Goal: Transaction & Acquisition: Purchase product/service

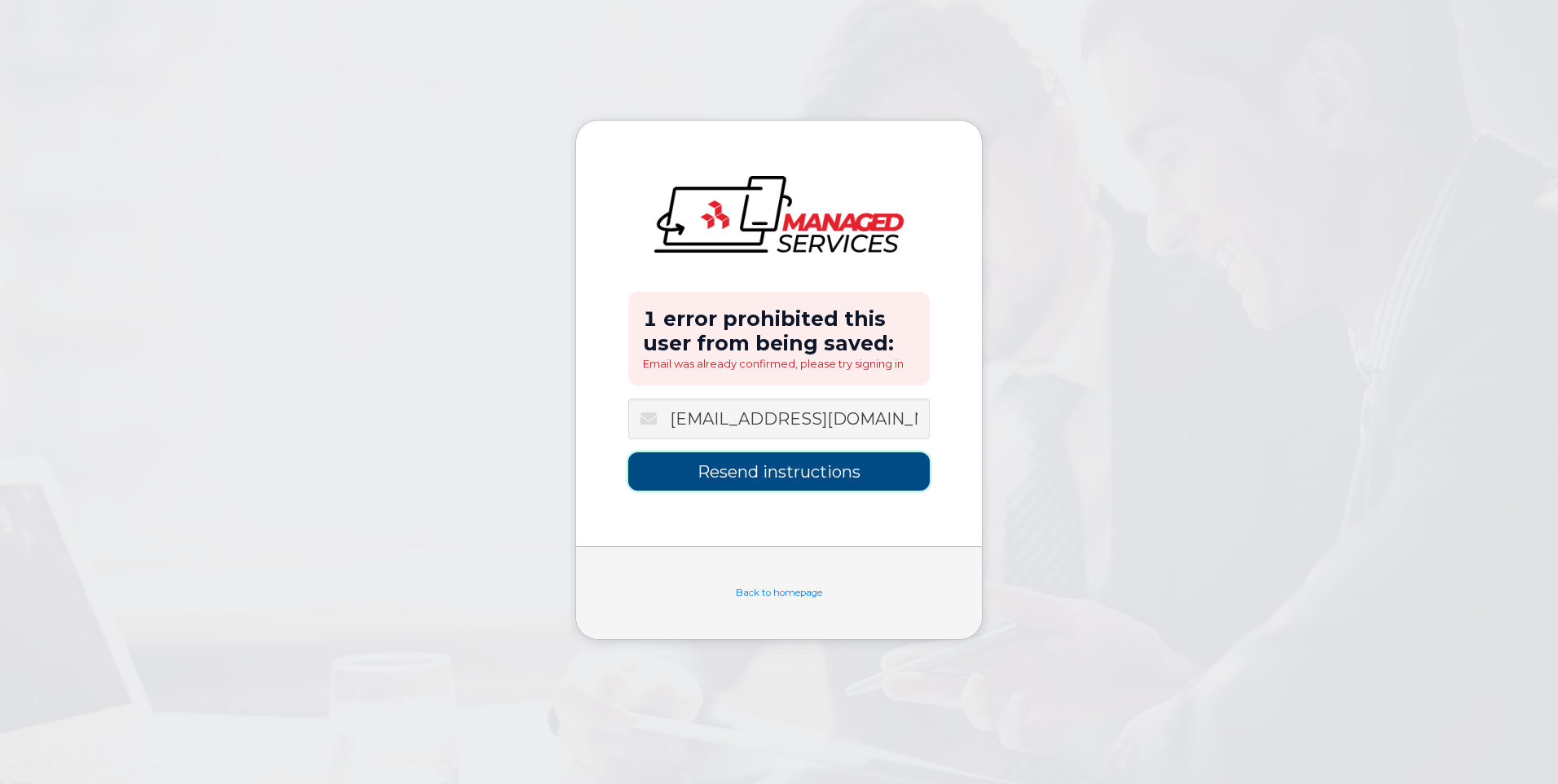
click at [809, 462] on input "Resend instructions" at bounding box center [779, 471] width 301 height 39
type input "Sending Instructions..."
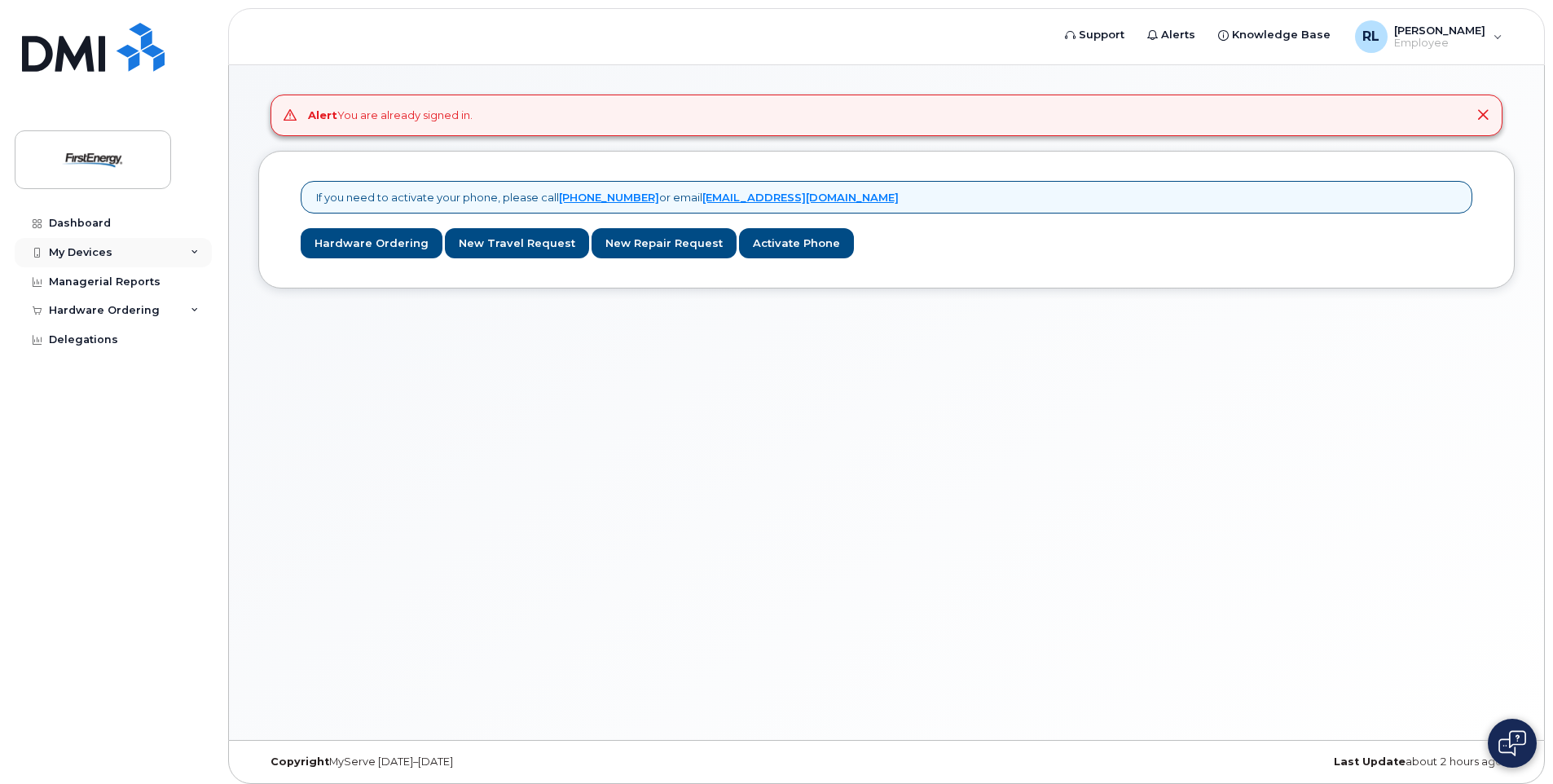
click at [192, 245] on div "My Devices" at bounding box center [113, 252] width 197 height 29
click at [183, 340] on div "Hardware Ordering" at bounding box center [113, 341] width 197 height 29
click at [368, 248] on link "Hardware Ordering" at bounding box center [371, 242] width 142 height 30
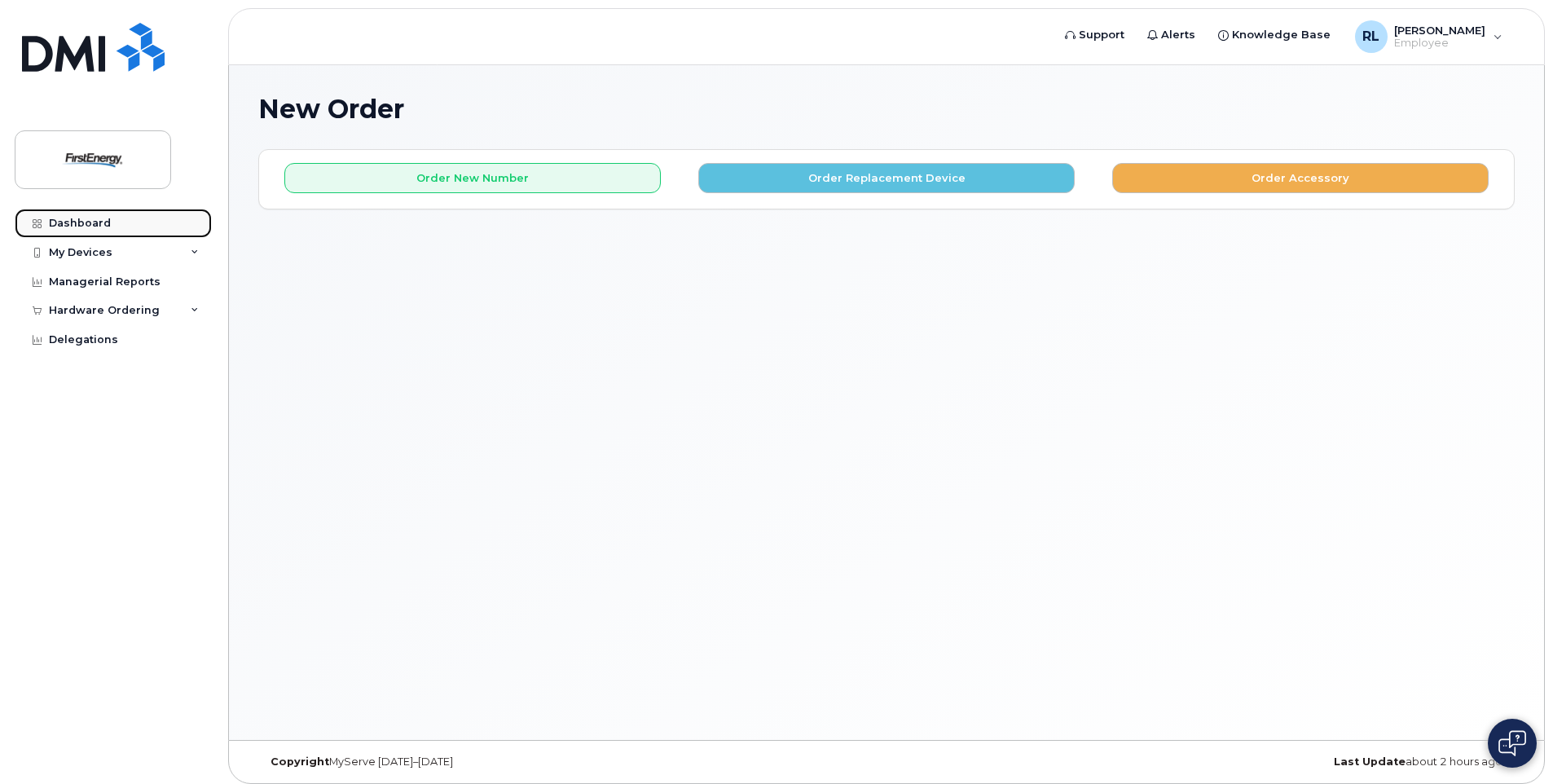
click at [61, 226] on div "Dashboard" at bounding box center [80, 222] width 62 height 13
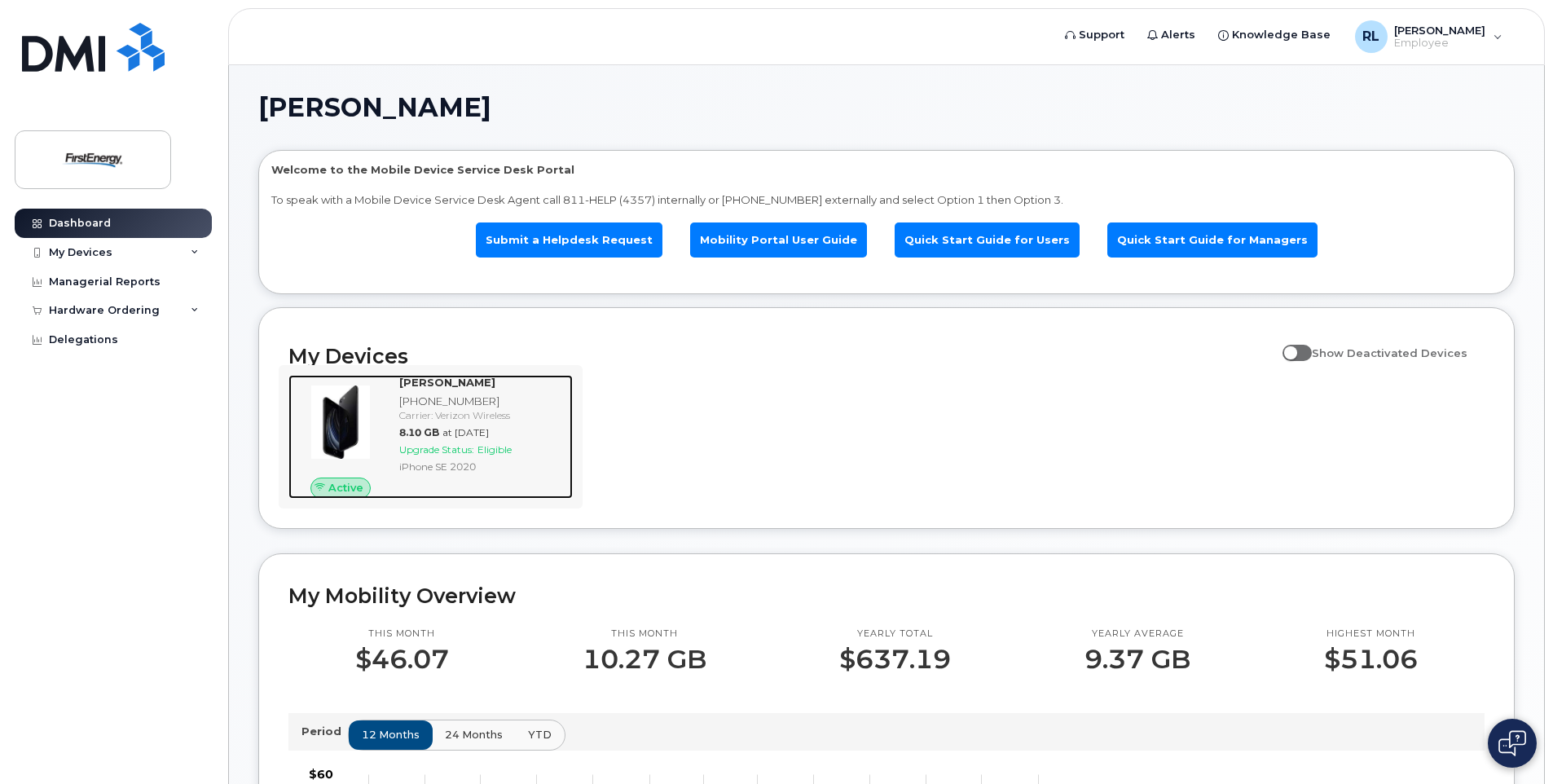
click at [437, 407] on div "304-962-8103" at bounding box center [482, 402] width 167 height 15
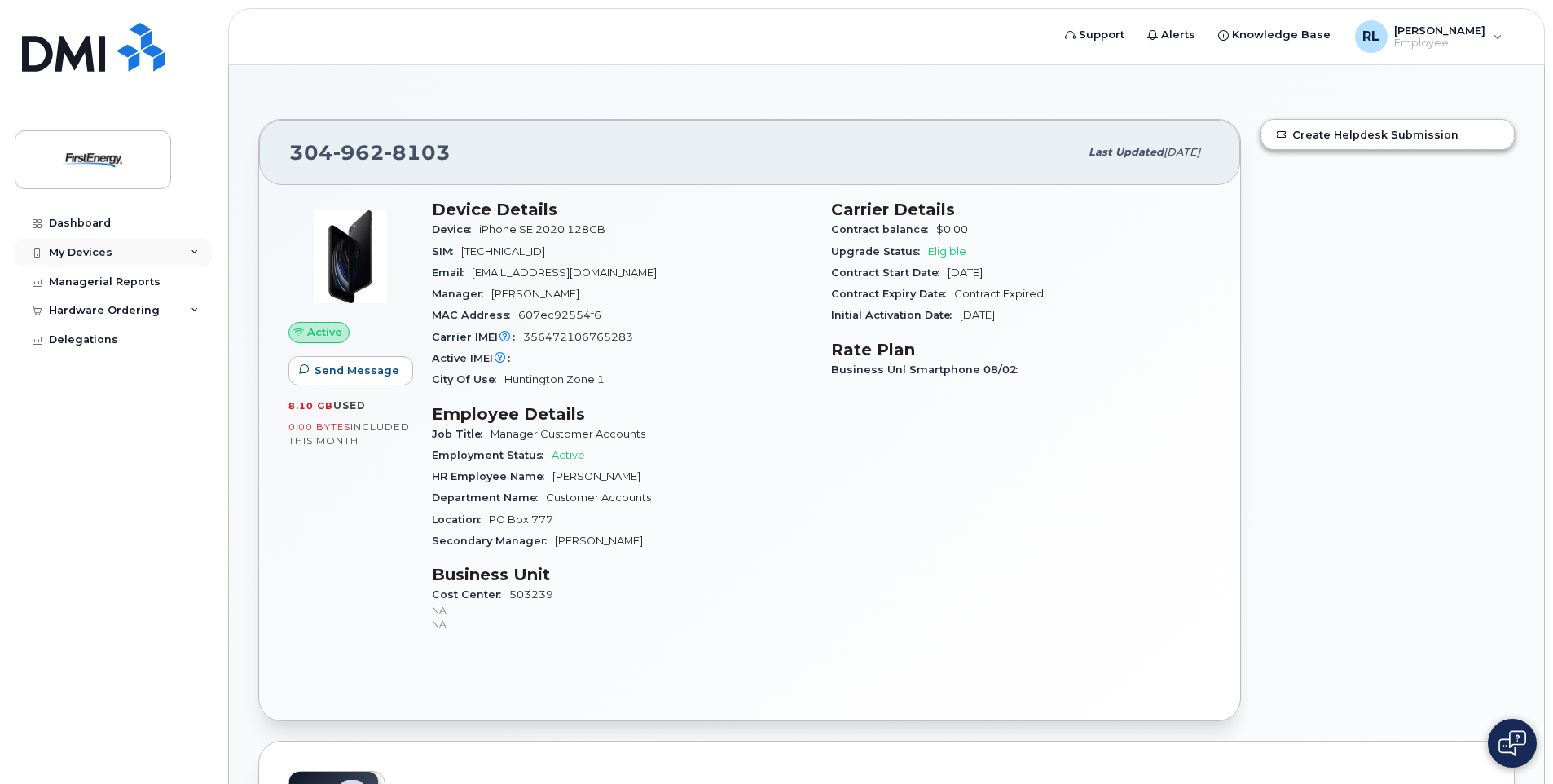
click at [207, 248] on div "My Devices" at bounding box center [113, 252] width 197 height 29
click at [187, 345] on div "Hardware Ordering" at bounding box center [113, 341] width 197 height 29
click at [101, 372] on div "New Order" at bounding box center [87, 371] width 62 height 14
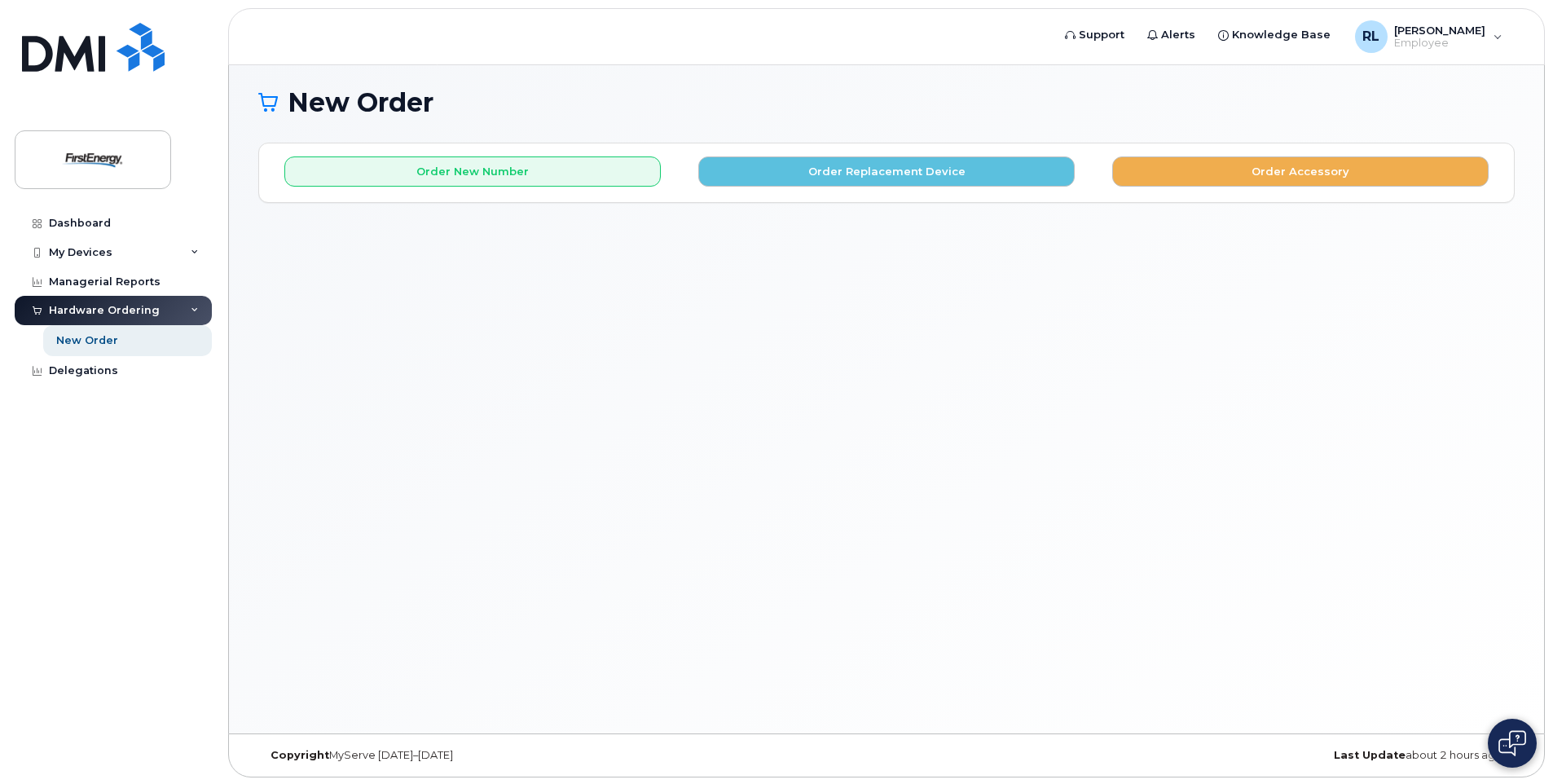
scroll to position [8, 0]
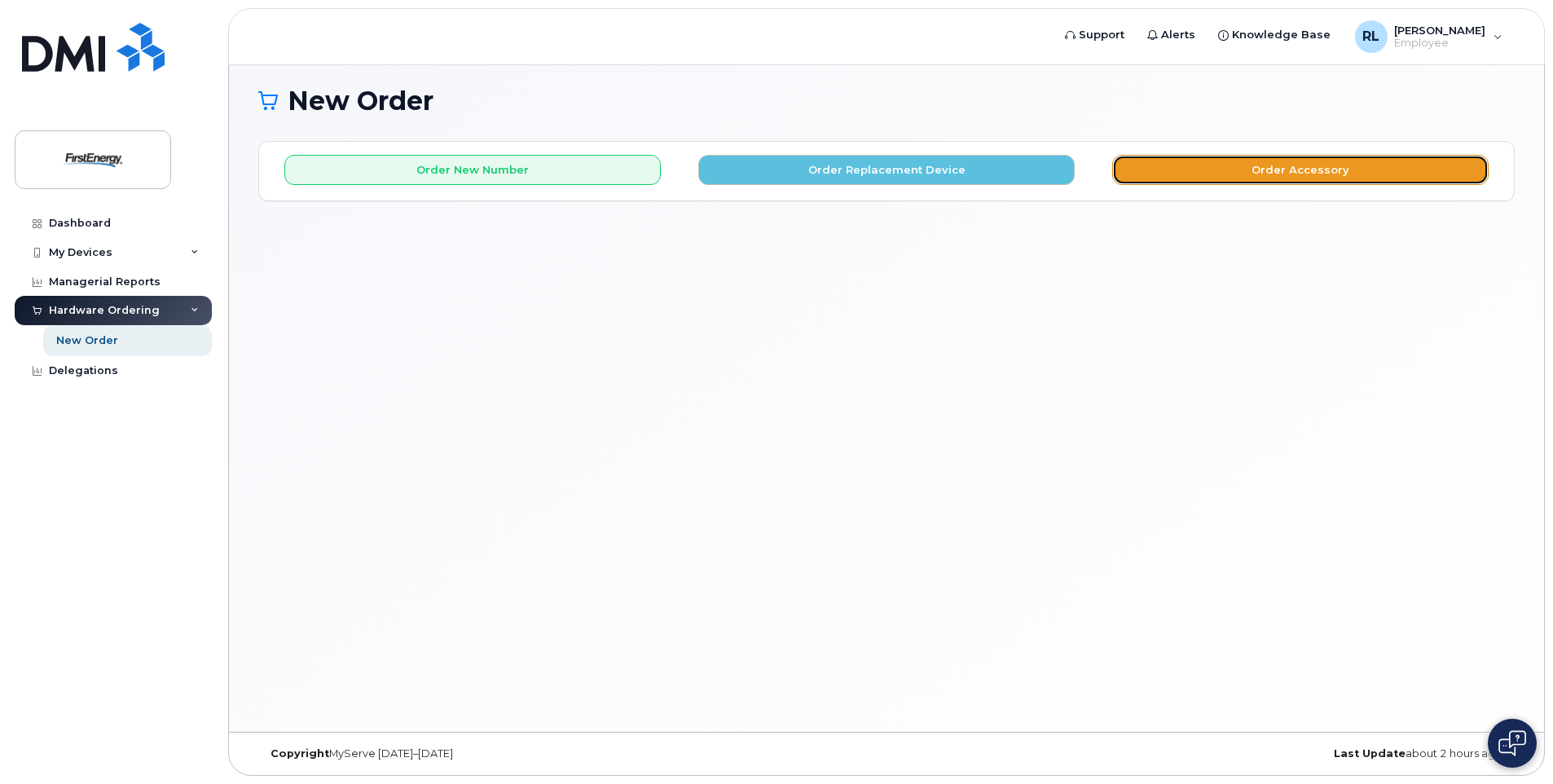
click at [1313, 165] on button "Order Accessory" at bounding box center [1301, 169] width 377 height 30
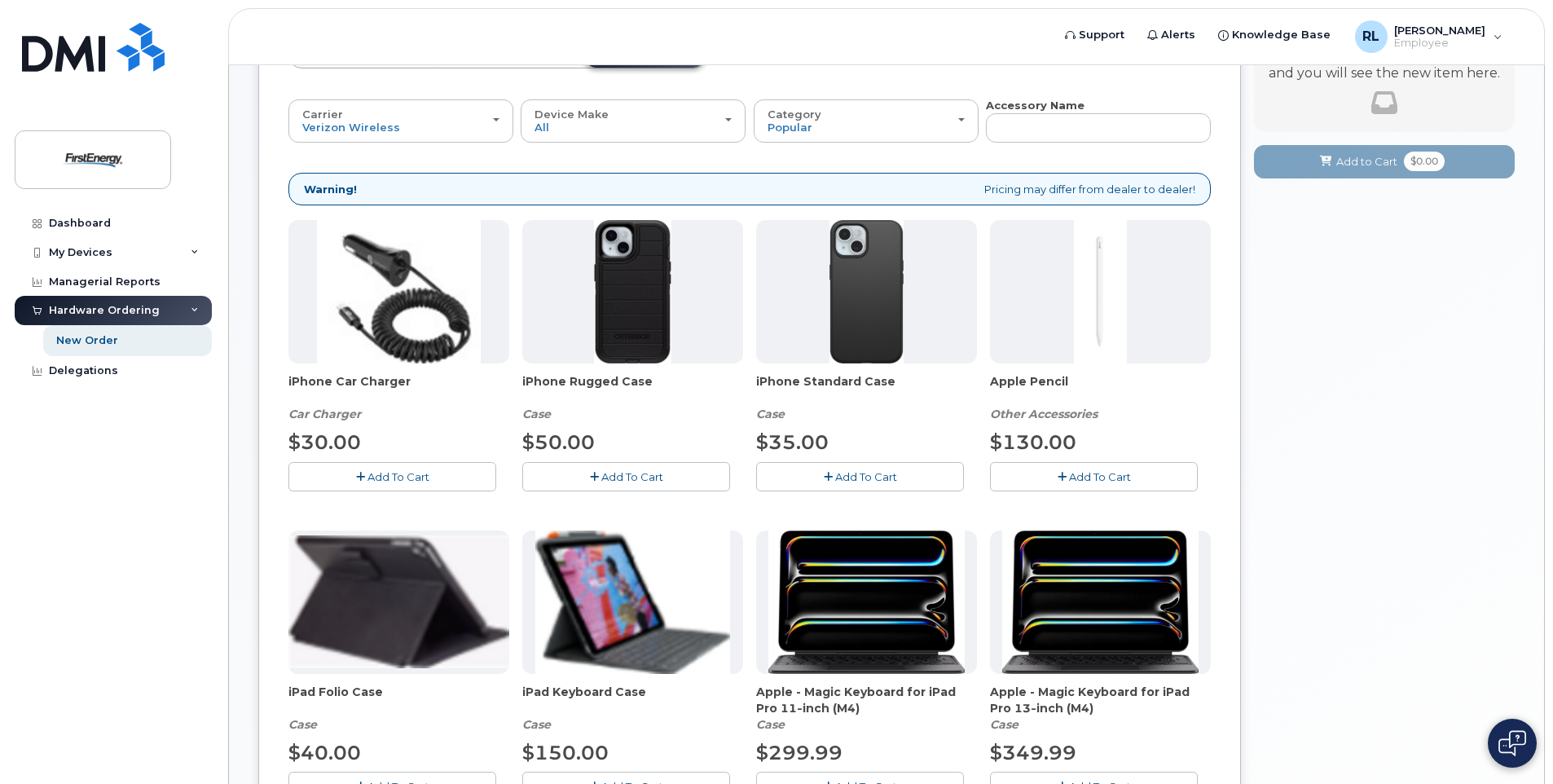
scroll to position [67, 0]
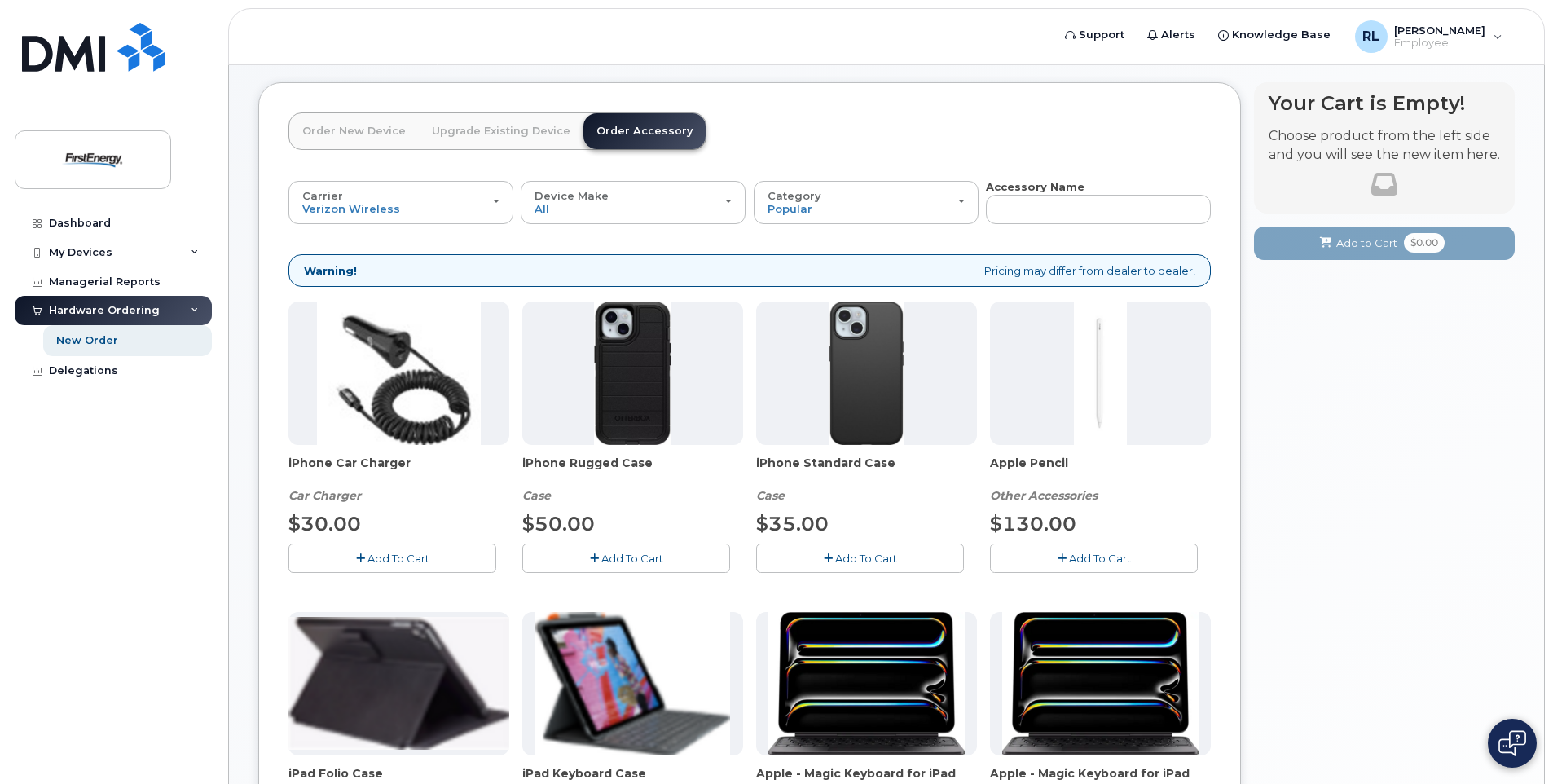
click at [602, 560] on span "Add To Cart" at bounding box center [633, 557] width 62 height 13
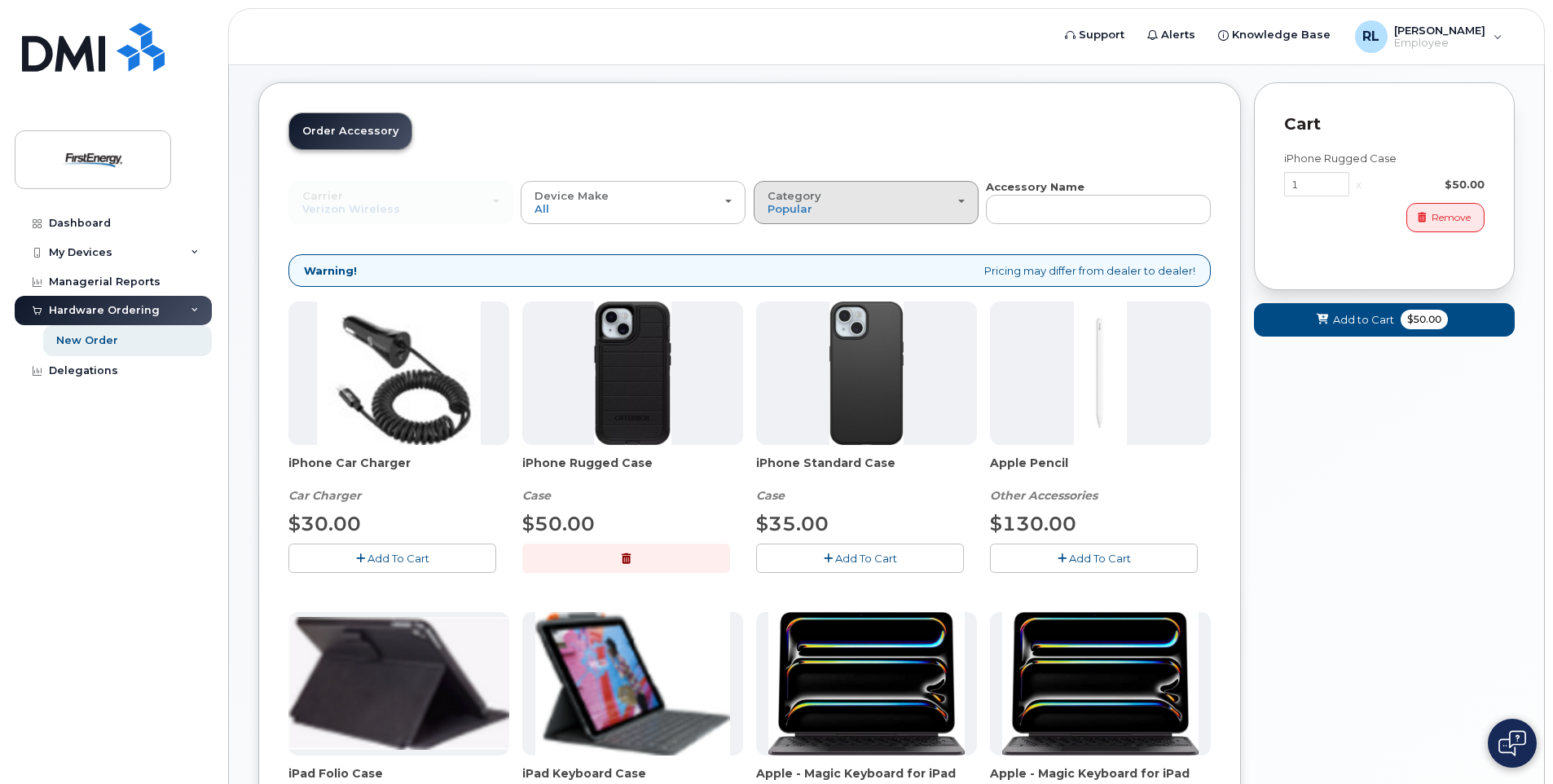
click at [956, 205] on div "Category Popular" at bounding box center [866, 203] width 197 height 25
click at [848, 98] on div "Order New Device Upgrade Existing Device Order Accessory Order new device and n…" at bounding box center [749, 664] width 983 height 1165
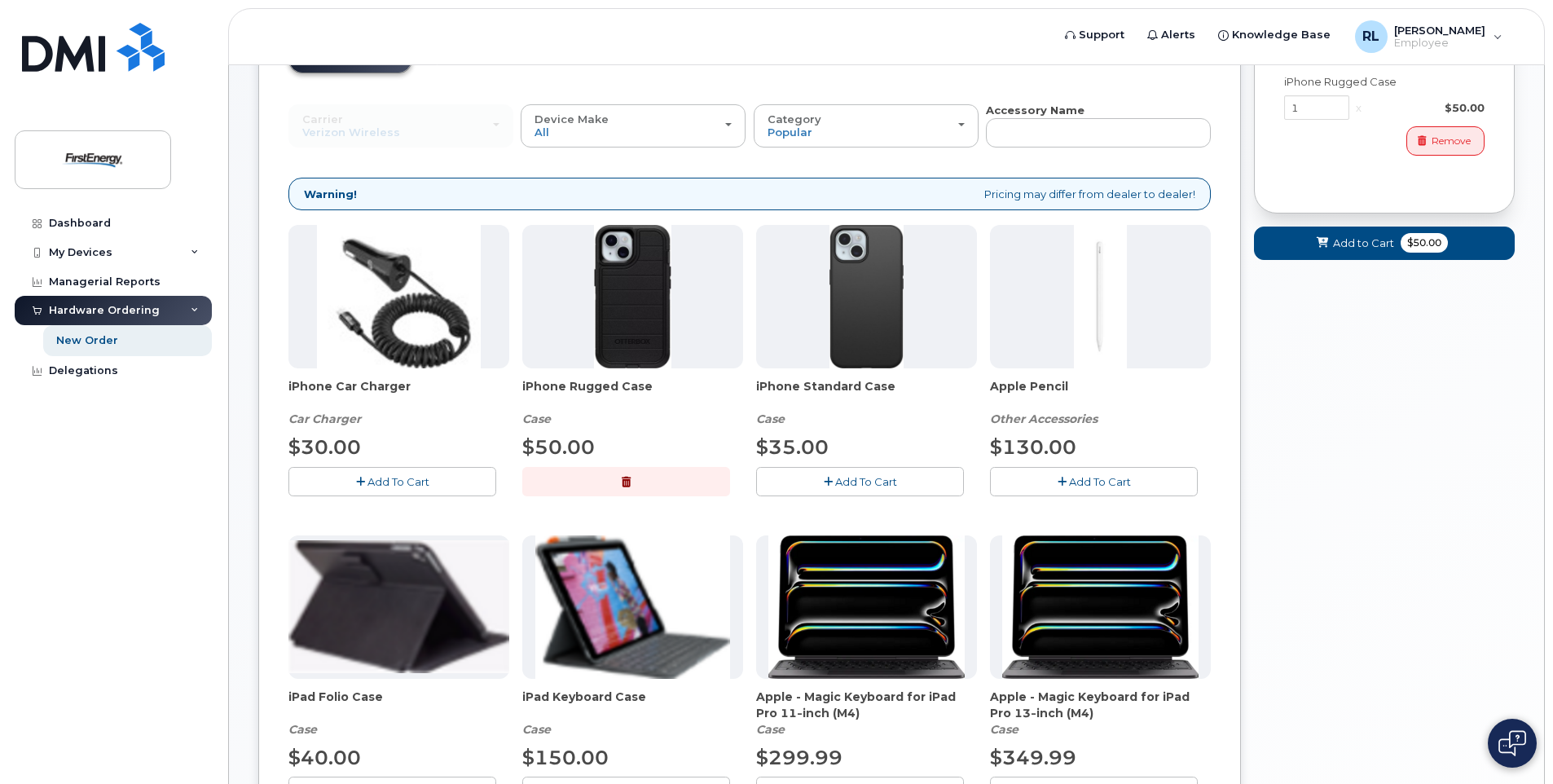
scroll to position [0, 0]
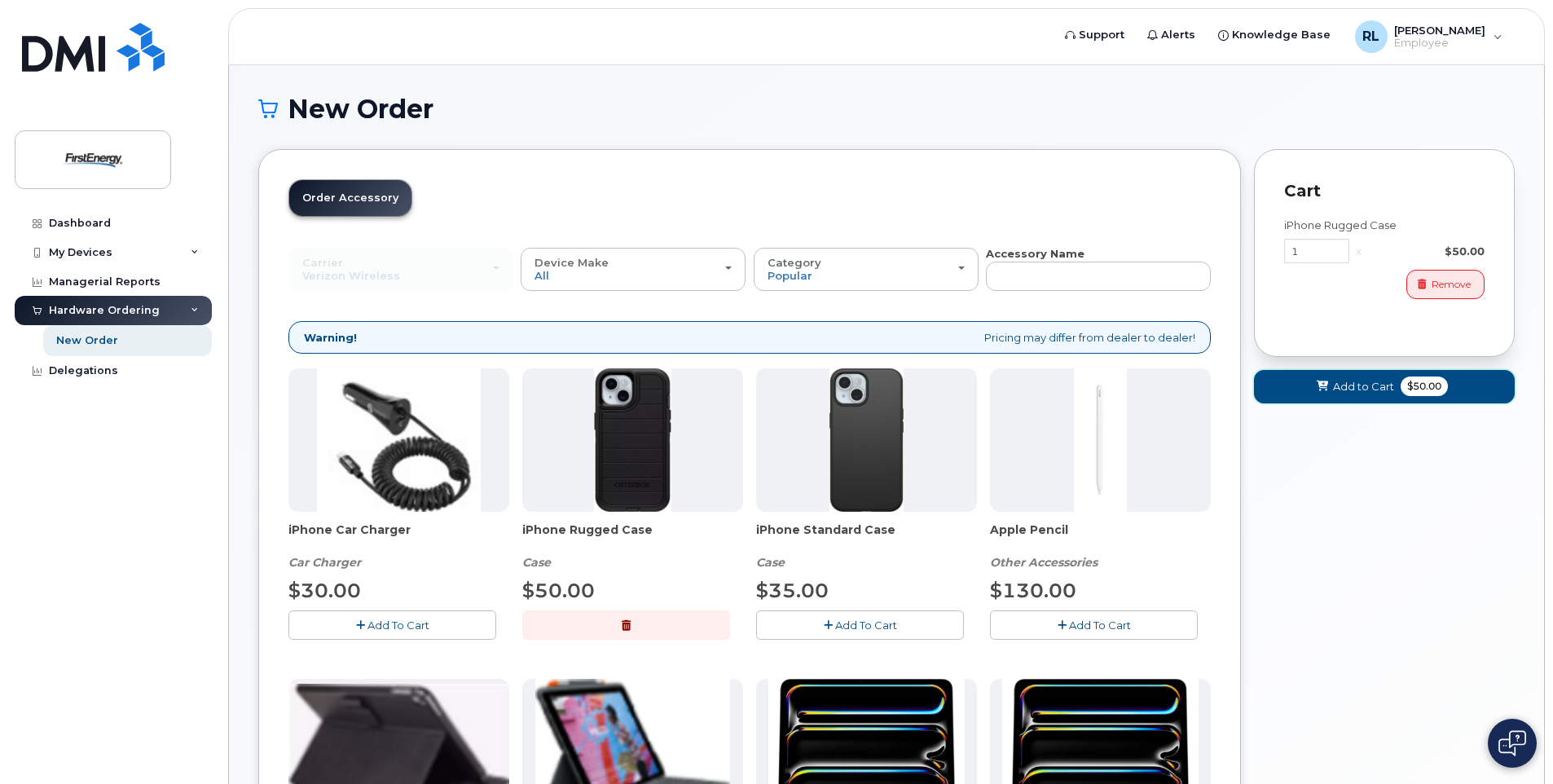
click at [1353, 384] on span "Add to Cart" at bounding box center [1363, 386] width 61 height 15
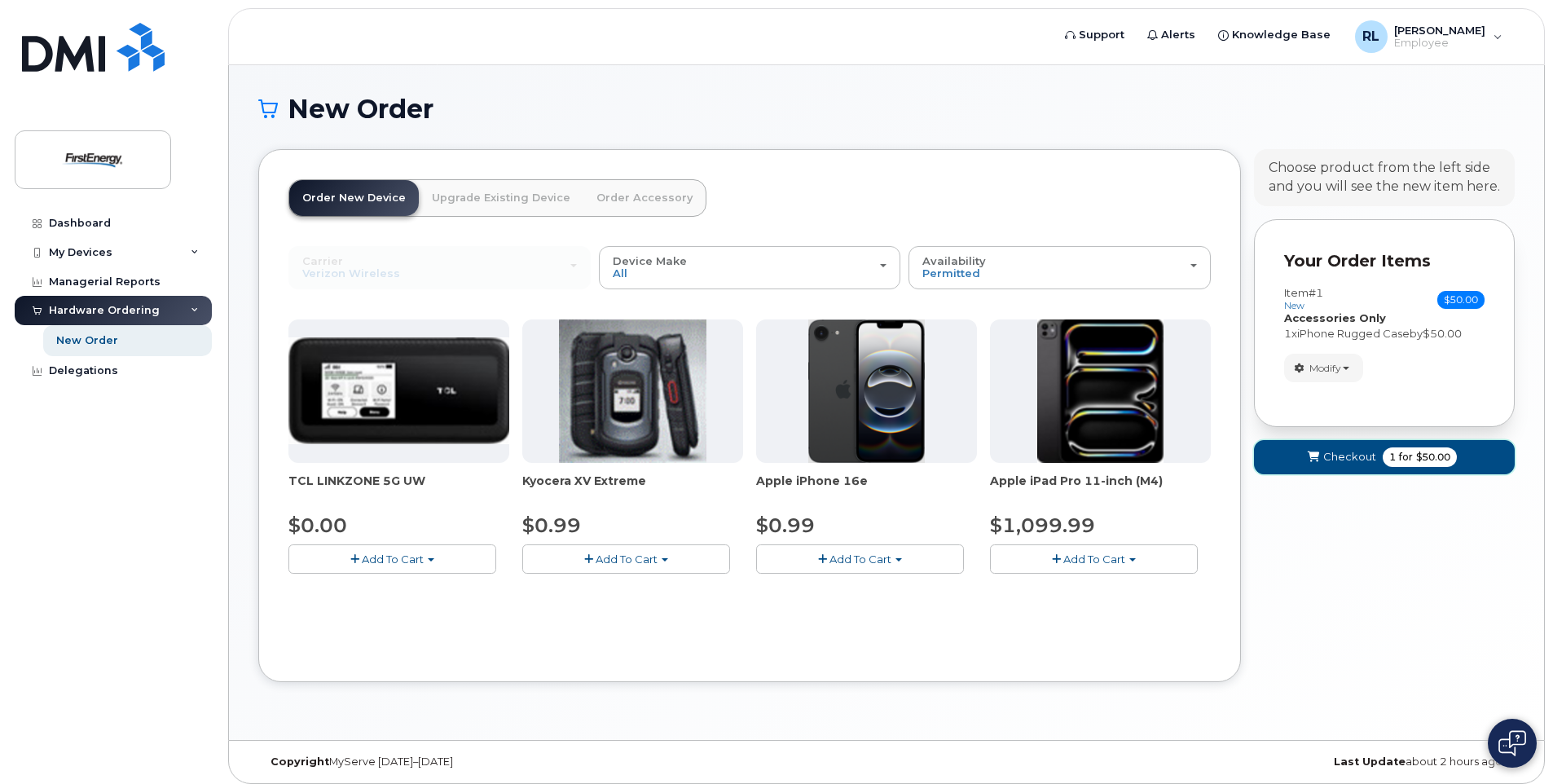
click at [1356, 451] on span "Checkout" at bounding box center [1349, 457] width 53 height 15
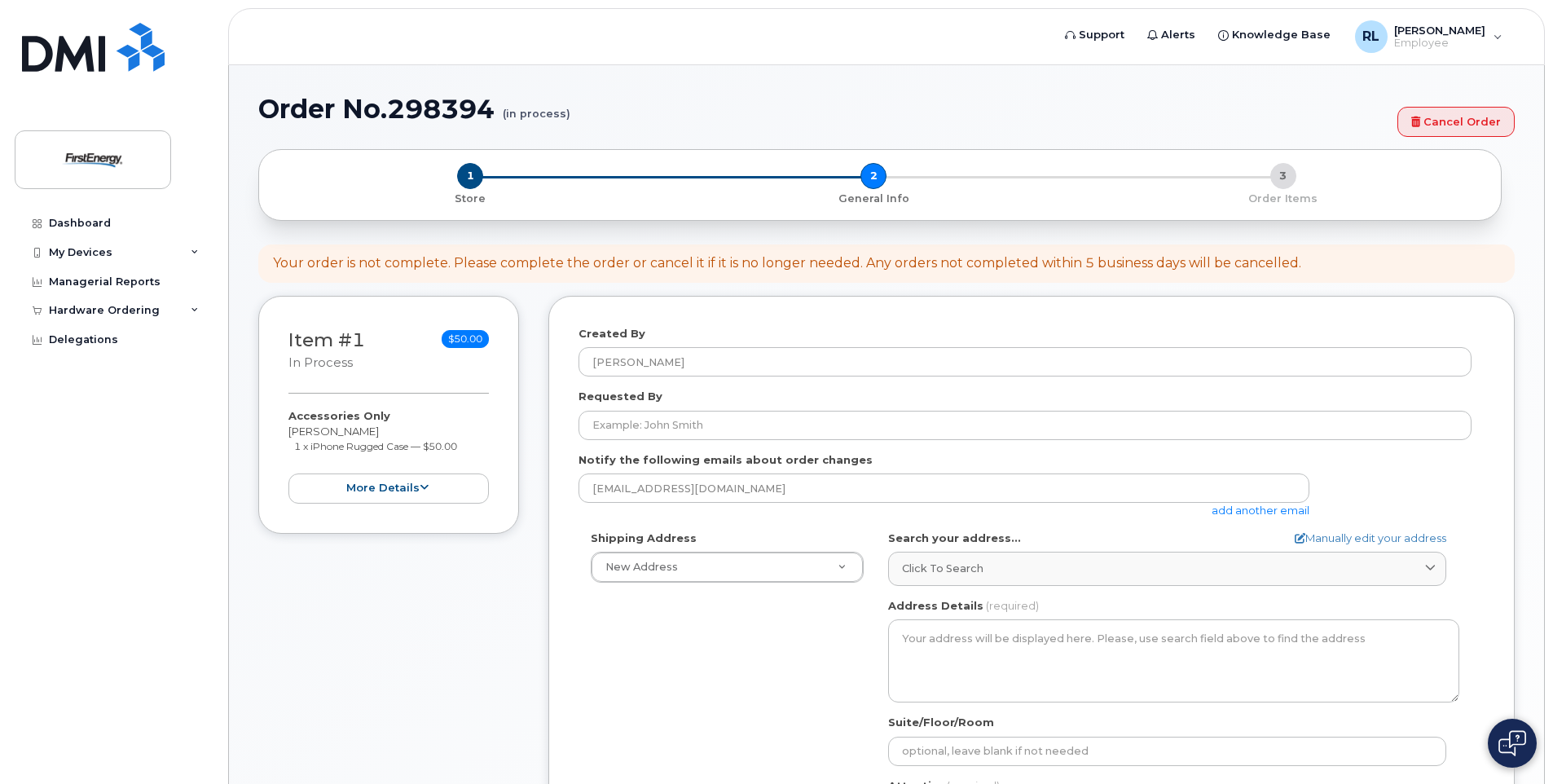
select select
click at [417, 488] on button "more details" at bounding box center [389, 488] width 201 height 30
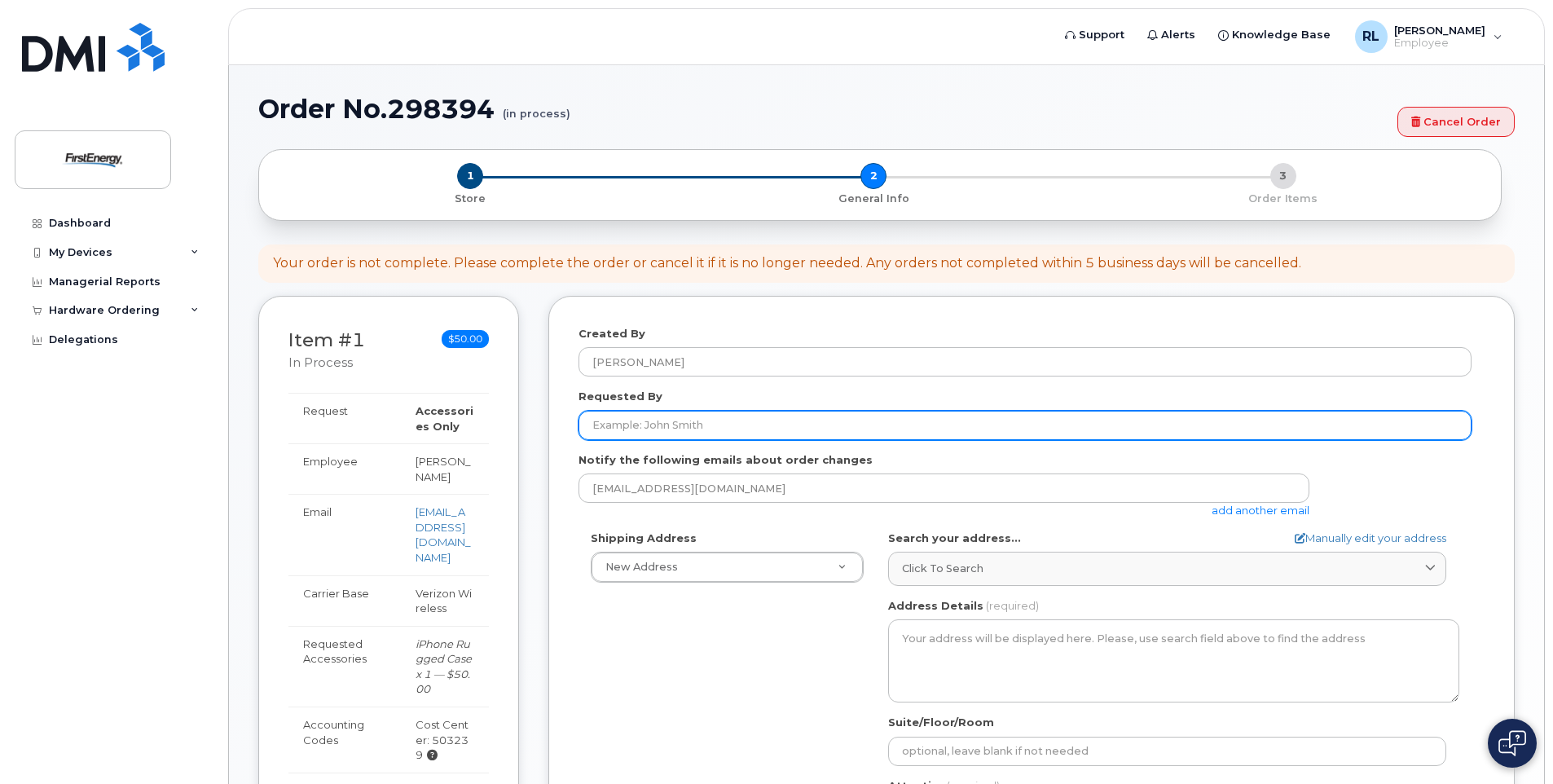
click at [691, 417] on input "Requested By" at bounding box center [1025, 425] width 893 height 29
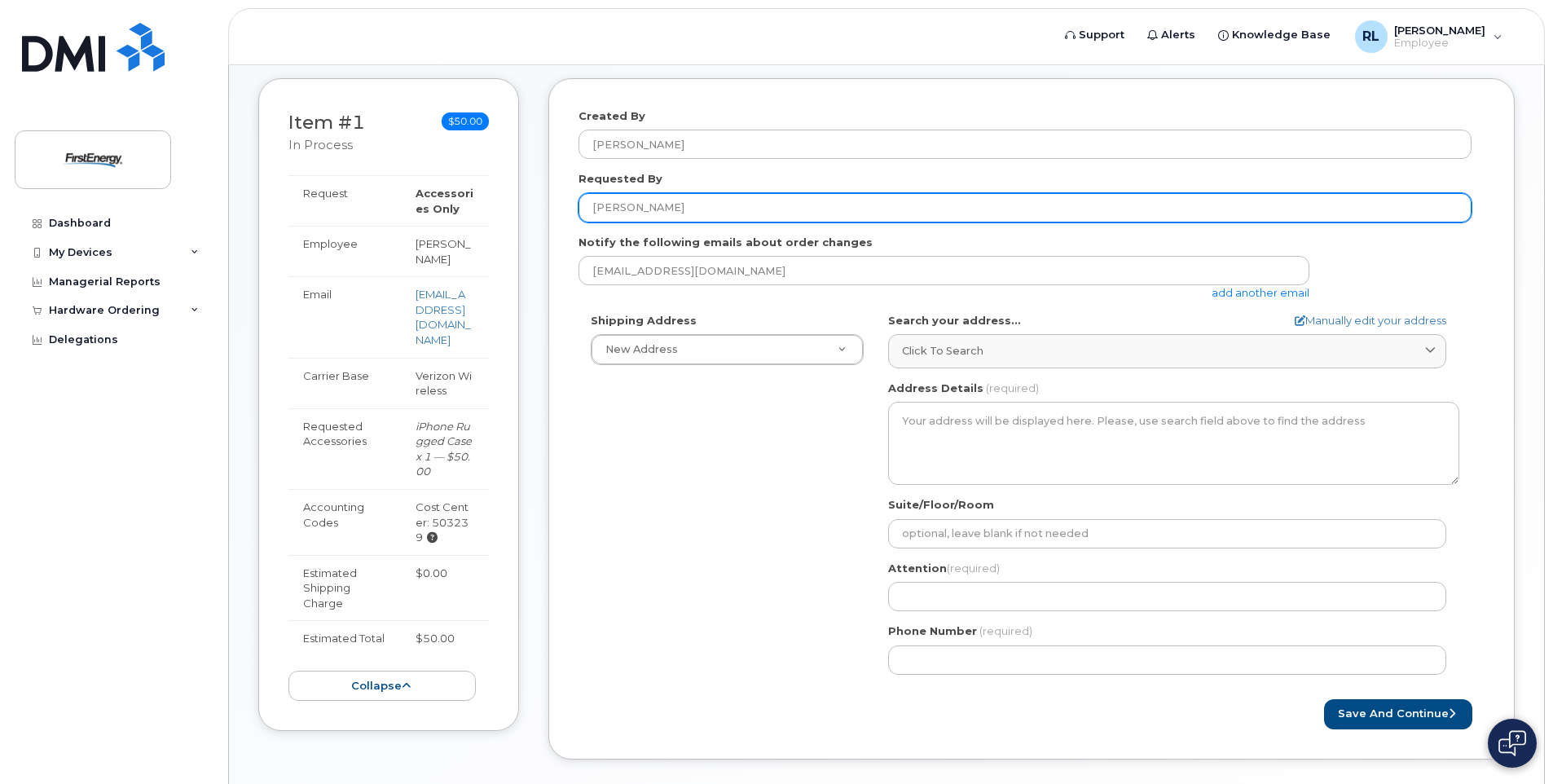
scroll to position [244, 0]
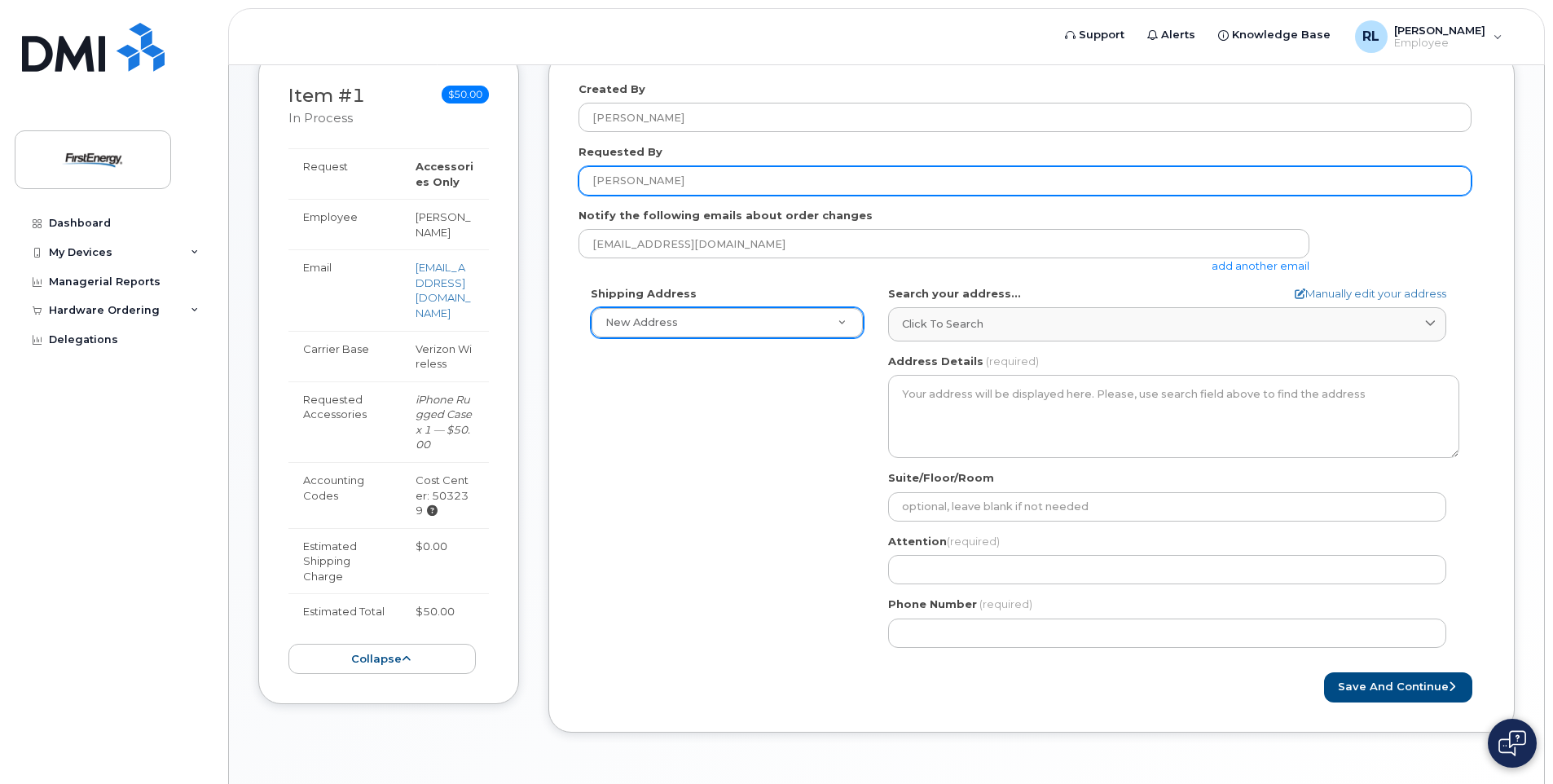
type input "[PERSON_NAME]"
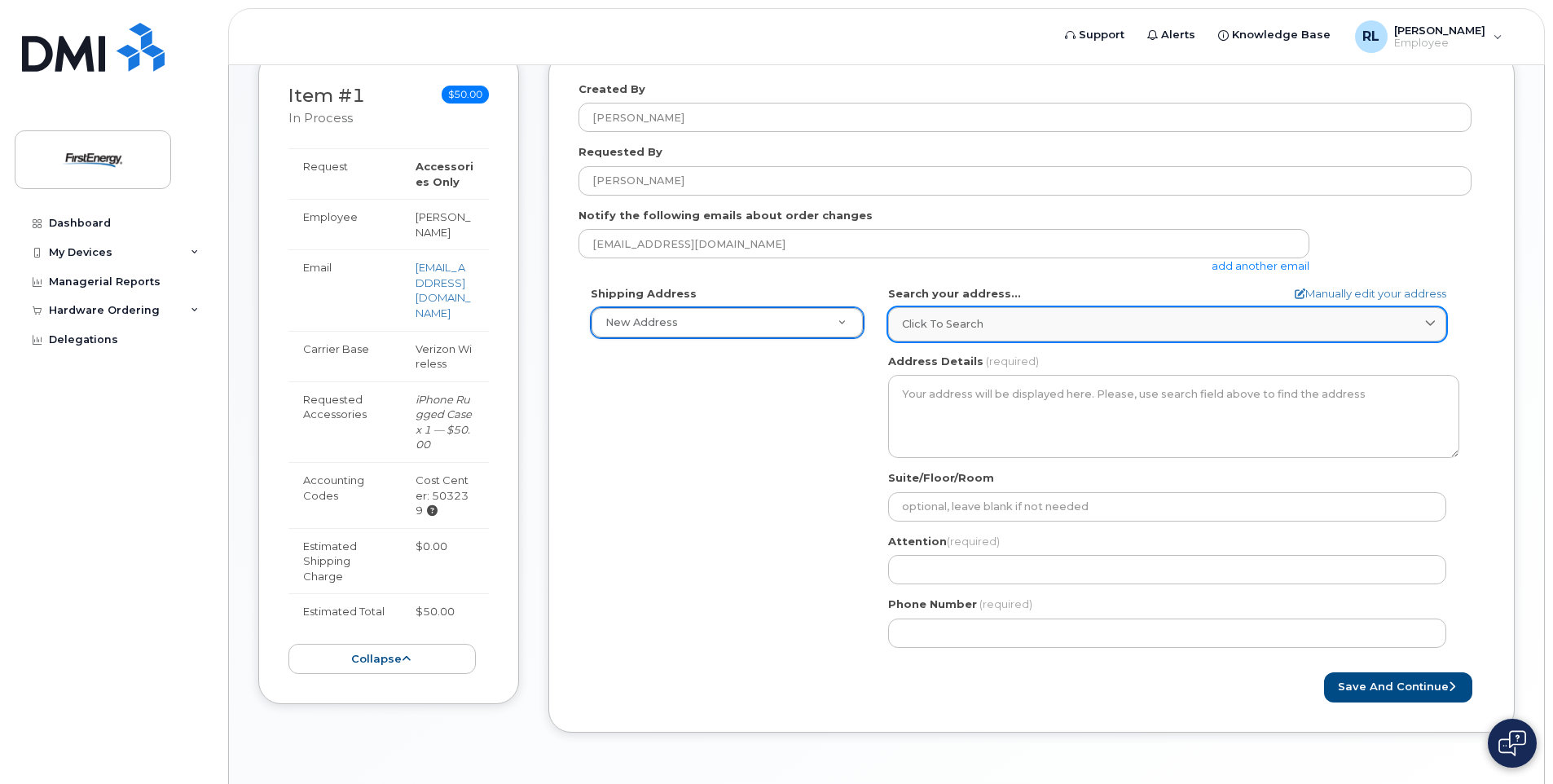
click at [951, 323] on span "Click to search" at bounding box center [943, 323] width 81 height 15
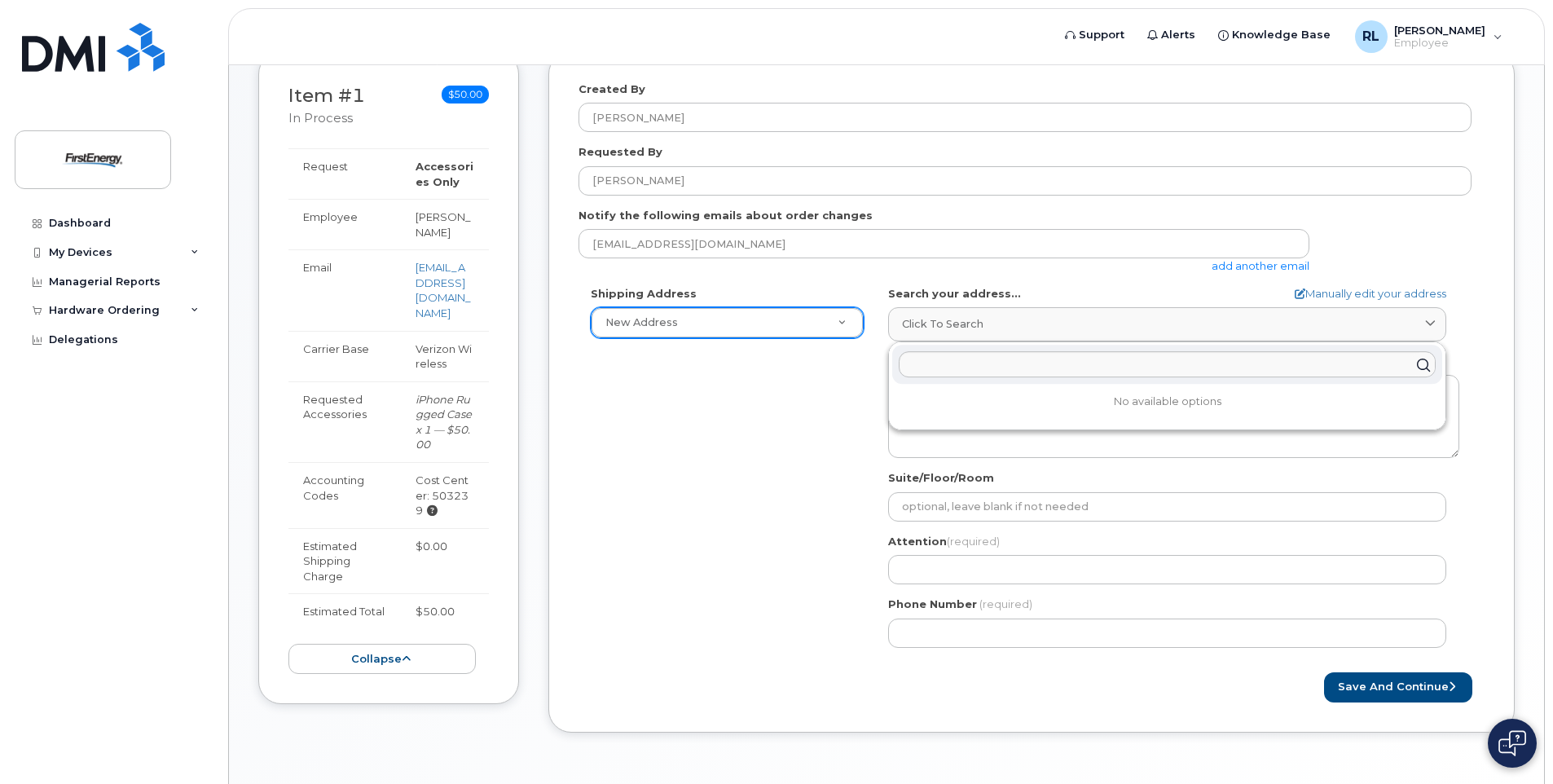
click at [777, 421] on div "Shipping Address New Address New Address AB Search your address... Manually edi…" at bounding box center [1025, 472] width 893 height 374
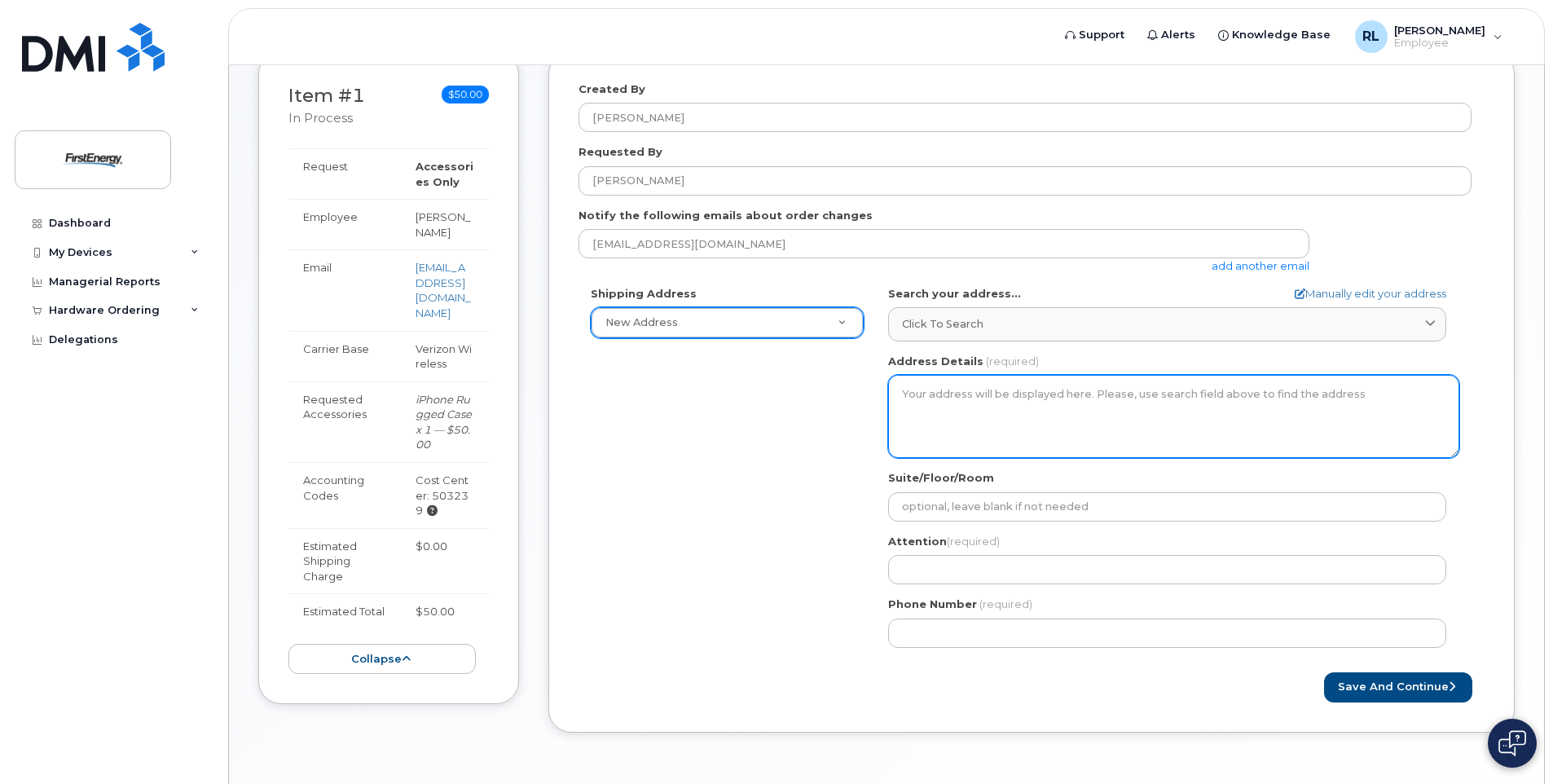
click at [935, 395] on textarea "Address Details" at bounding box center [1173, 416] width 571 height 83
click at [903, 395] on textarea "Address Details" at bounding box center [1173, 416] width 571 height 83
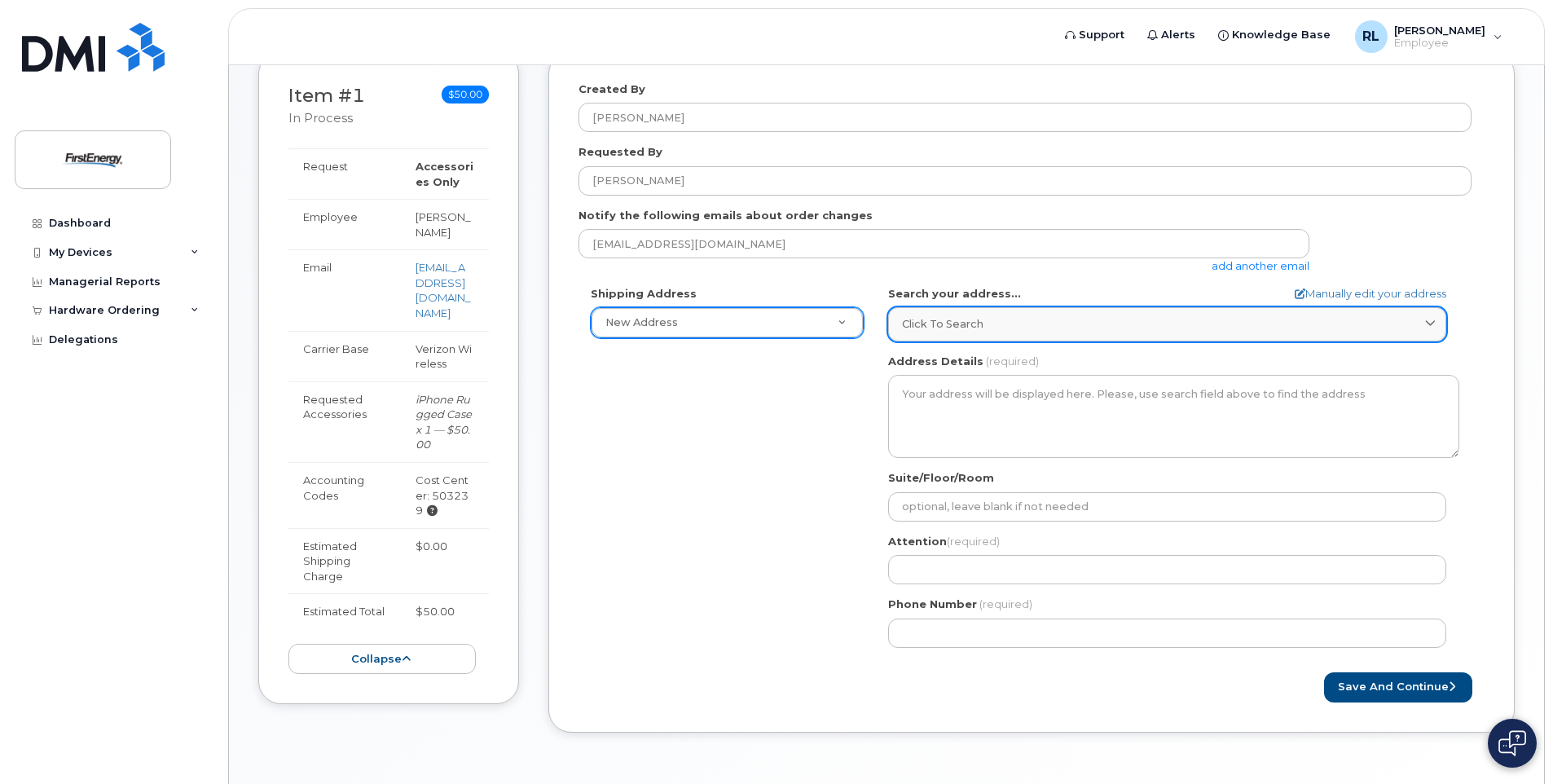
click at [951, 319] on span "Click to search" at bounding box center [943, 323] width 81 height 15
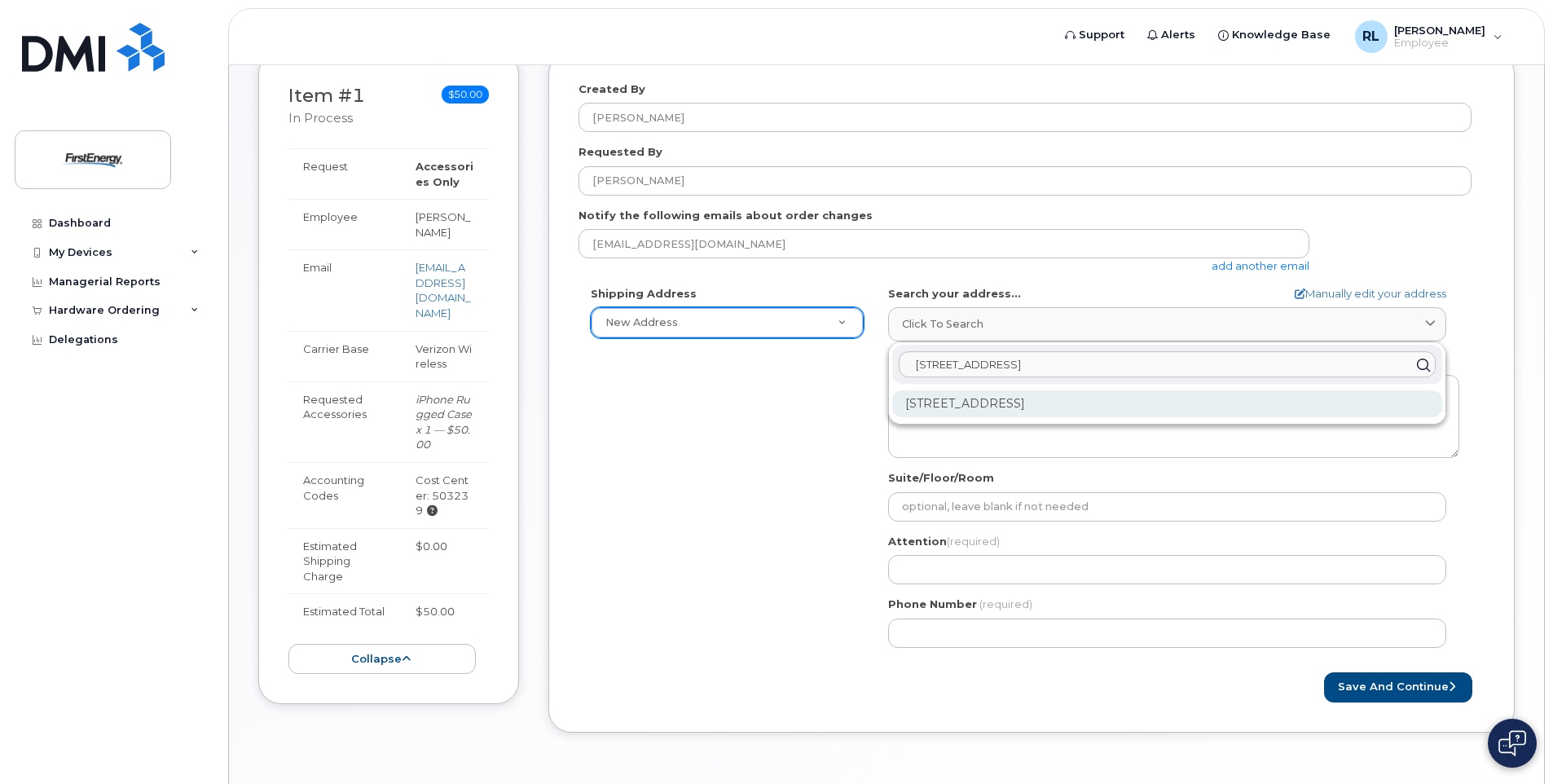
type input "5001 nasa blvd"
click at [939, 399] on div "5001 Nasa Blvd Fairmont WV 26554-8248" at bounding box center [1168, 404] width 551 height 27
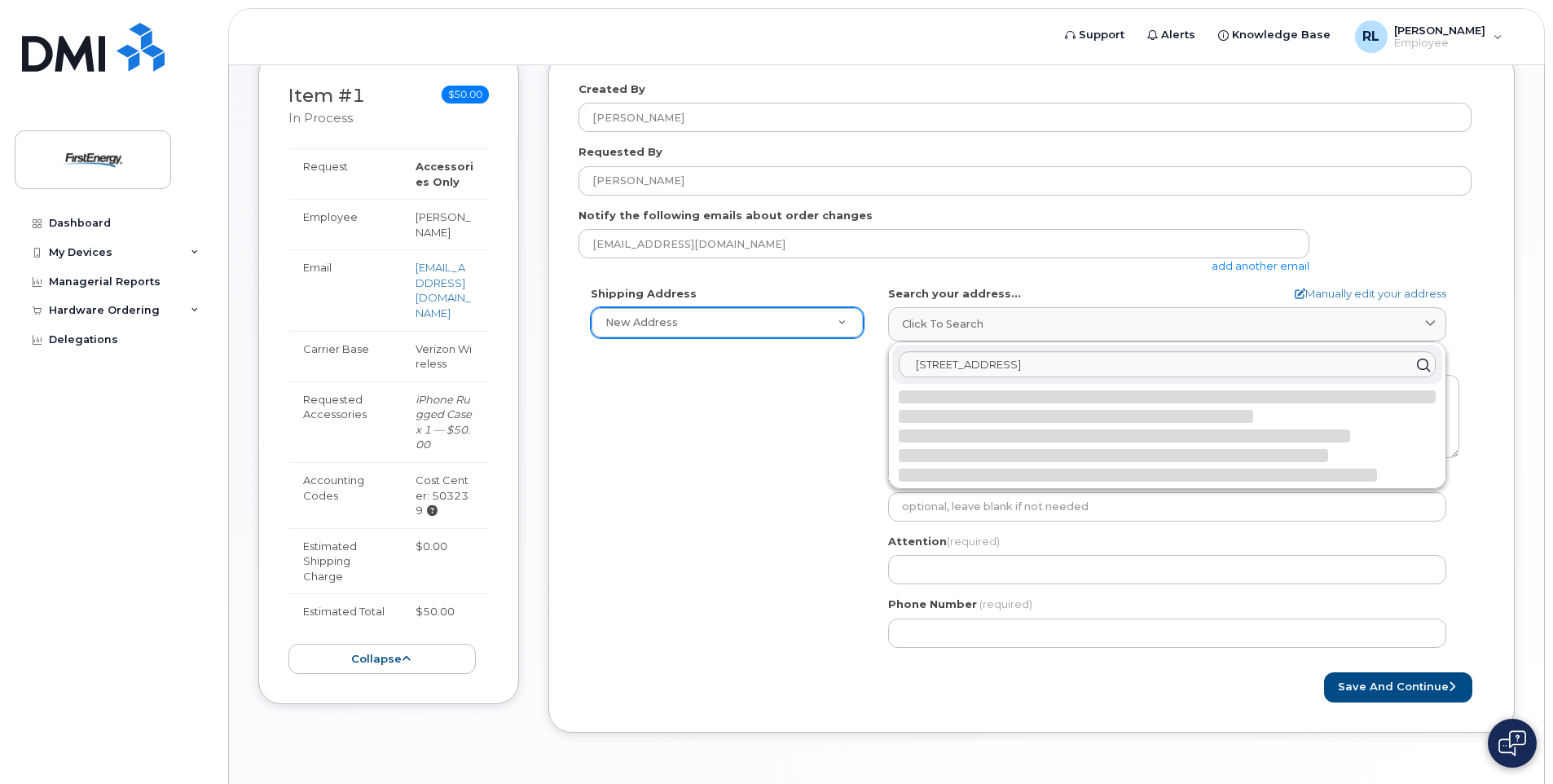
select select
type textarea "5001 Nasa Blvd FAIRMONT WV 26554-8248 UNITED STATES"
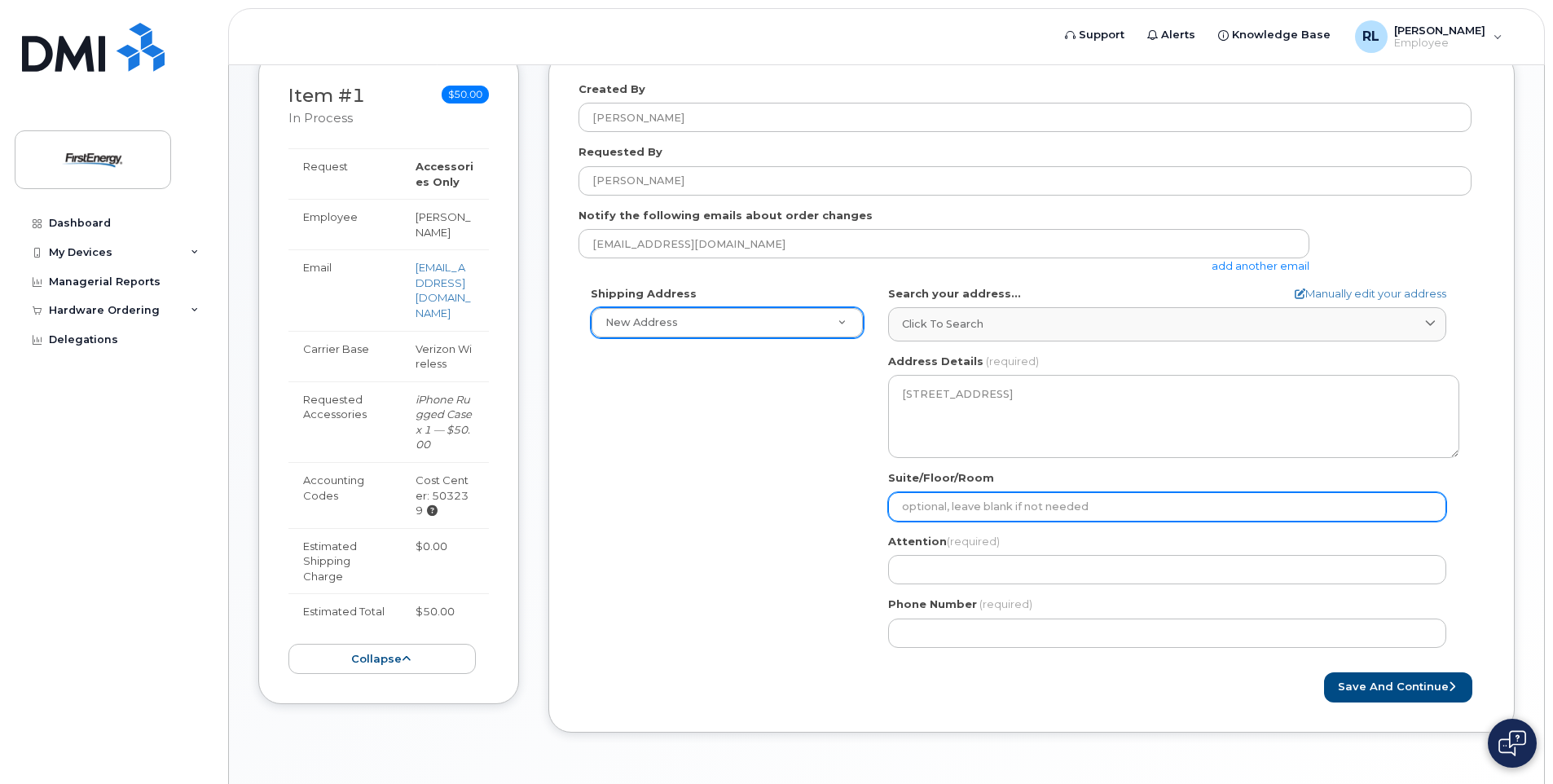
click at [918, 503] on input "Suite/Floor/Room" at bounding box center [1168, 507] width 558 height 29
select select
type input "M"
select select
type input "Ma"
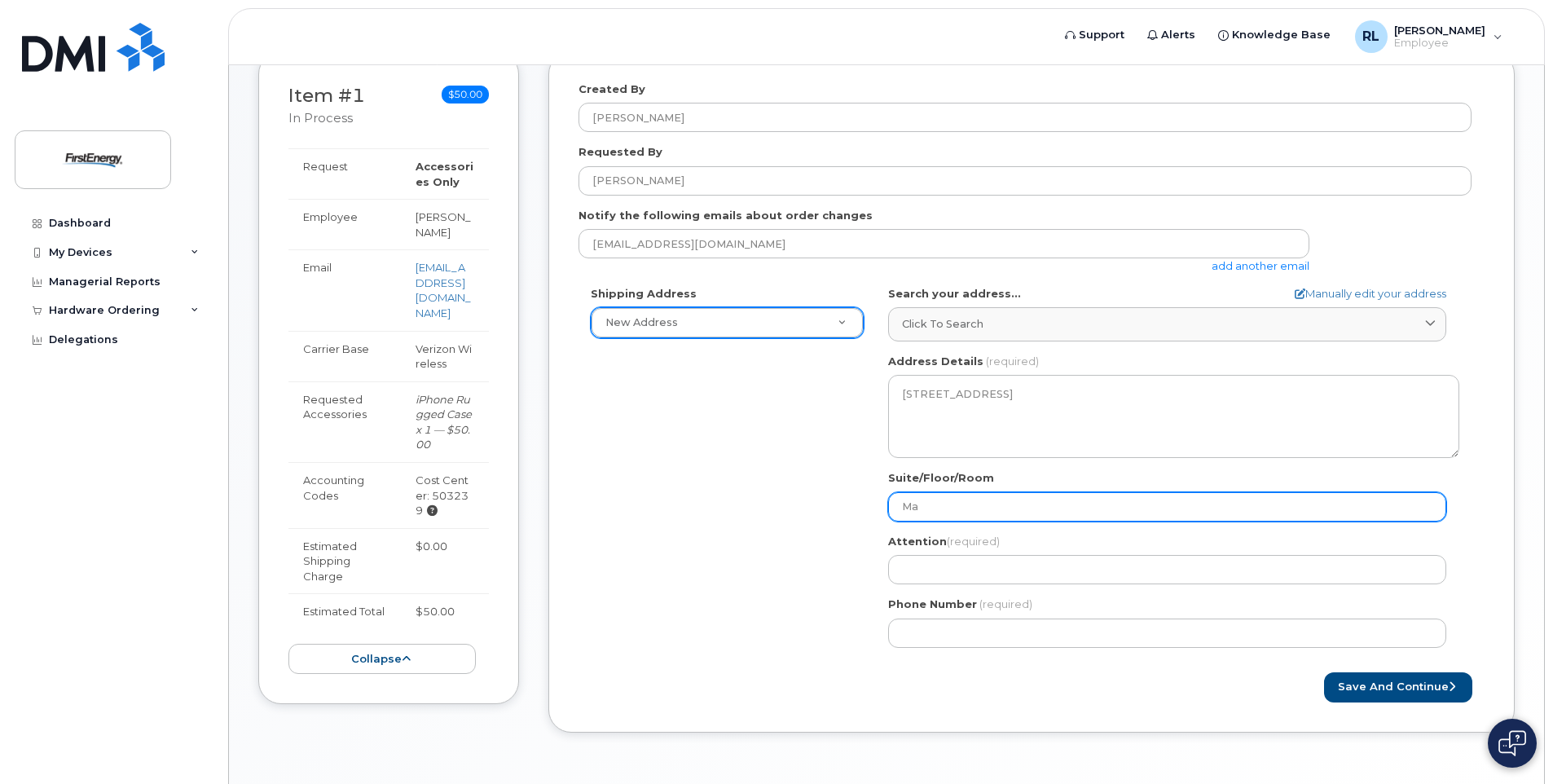
select select
type input "Mai"
select select
type input "Mail"
select select
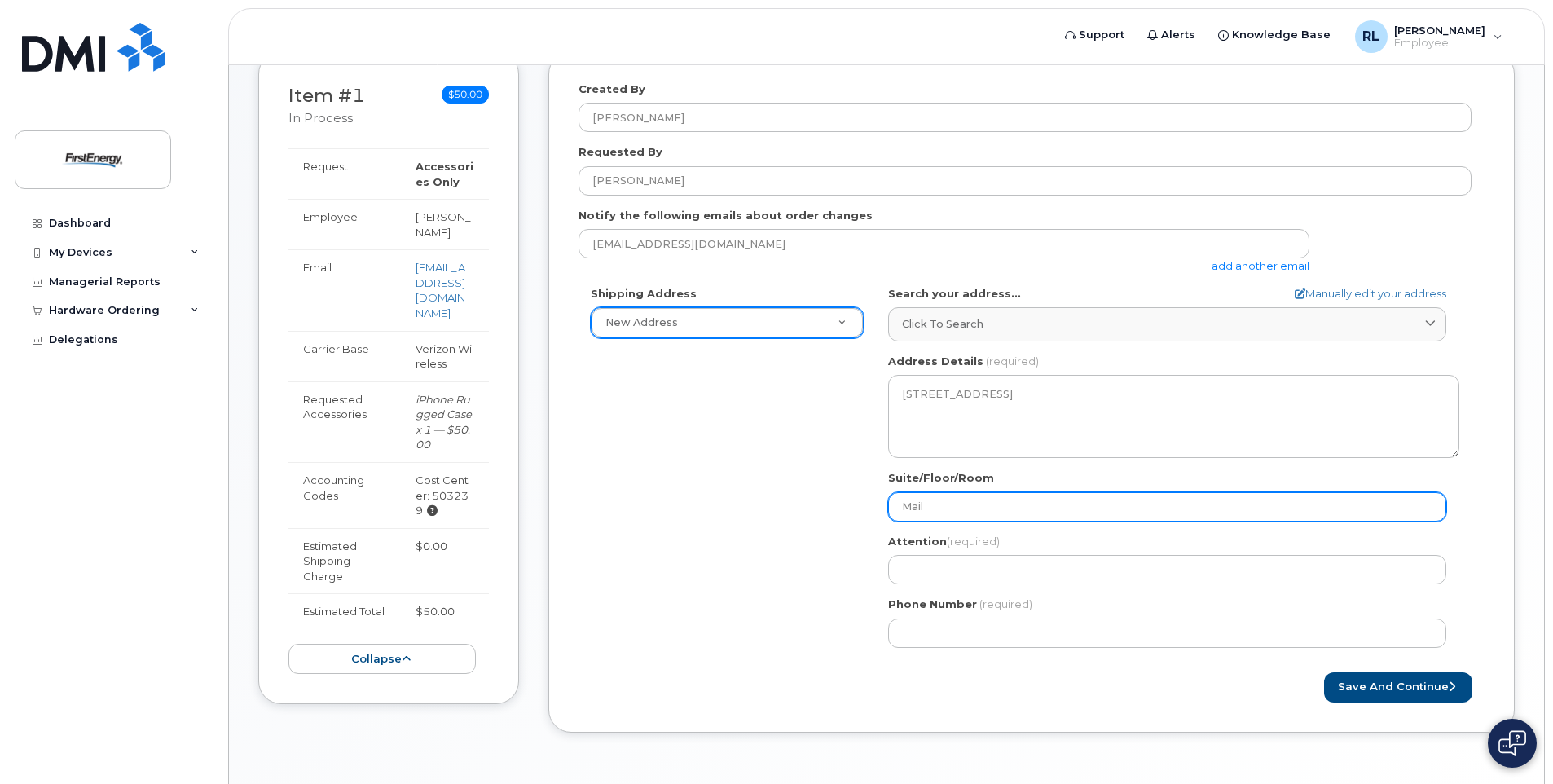
type input "Mails"
select select
type input "Mailst"
select select
type input "Mailsto"
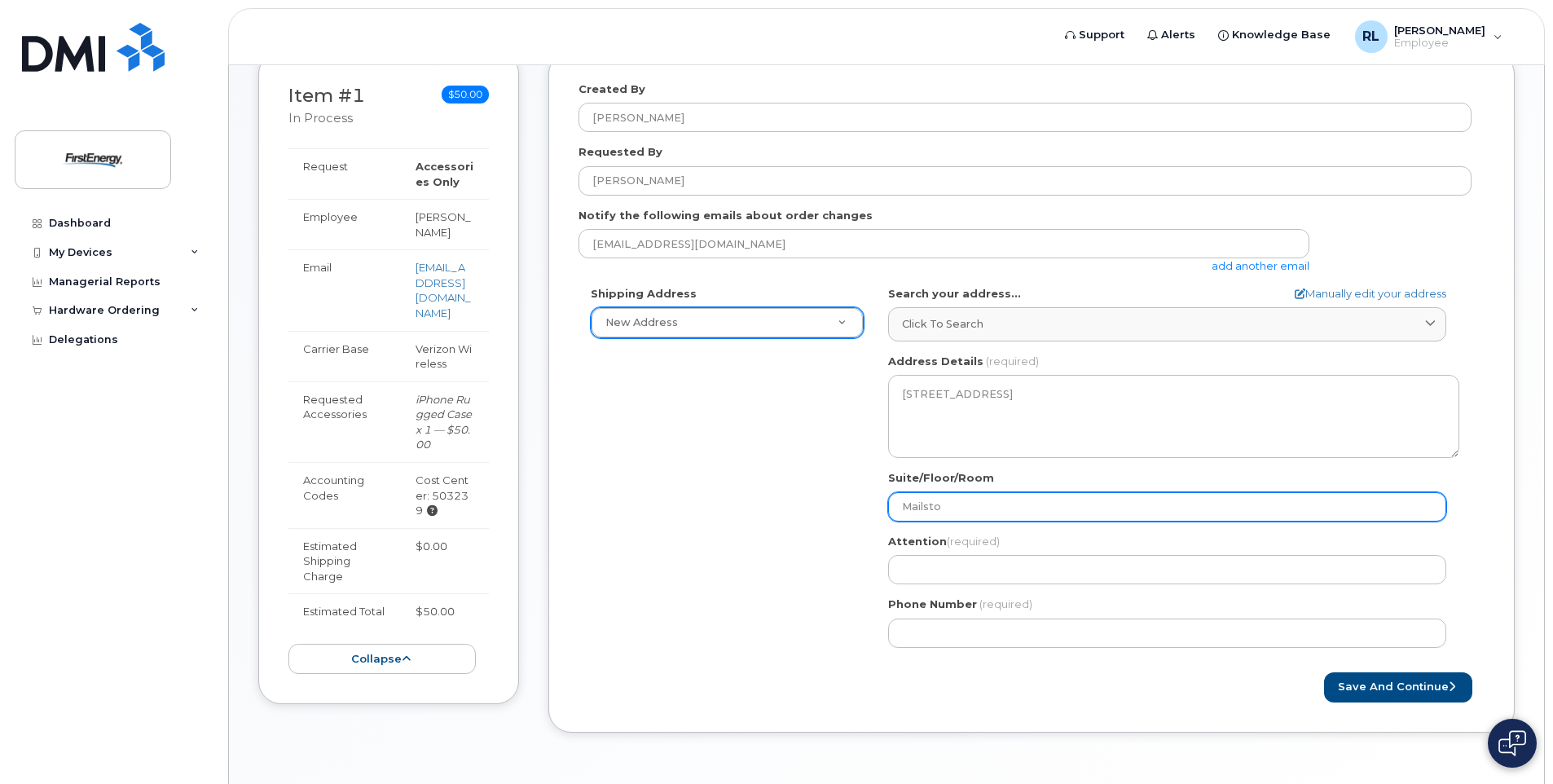
select select
type input "Mailstop"
select select
type input "Mailstop -"
select select
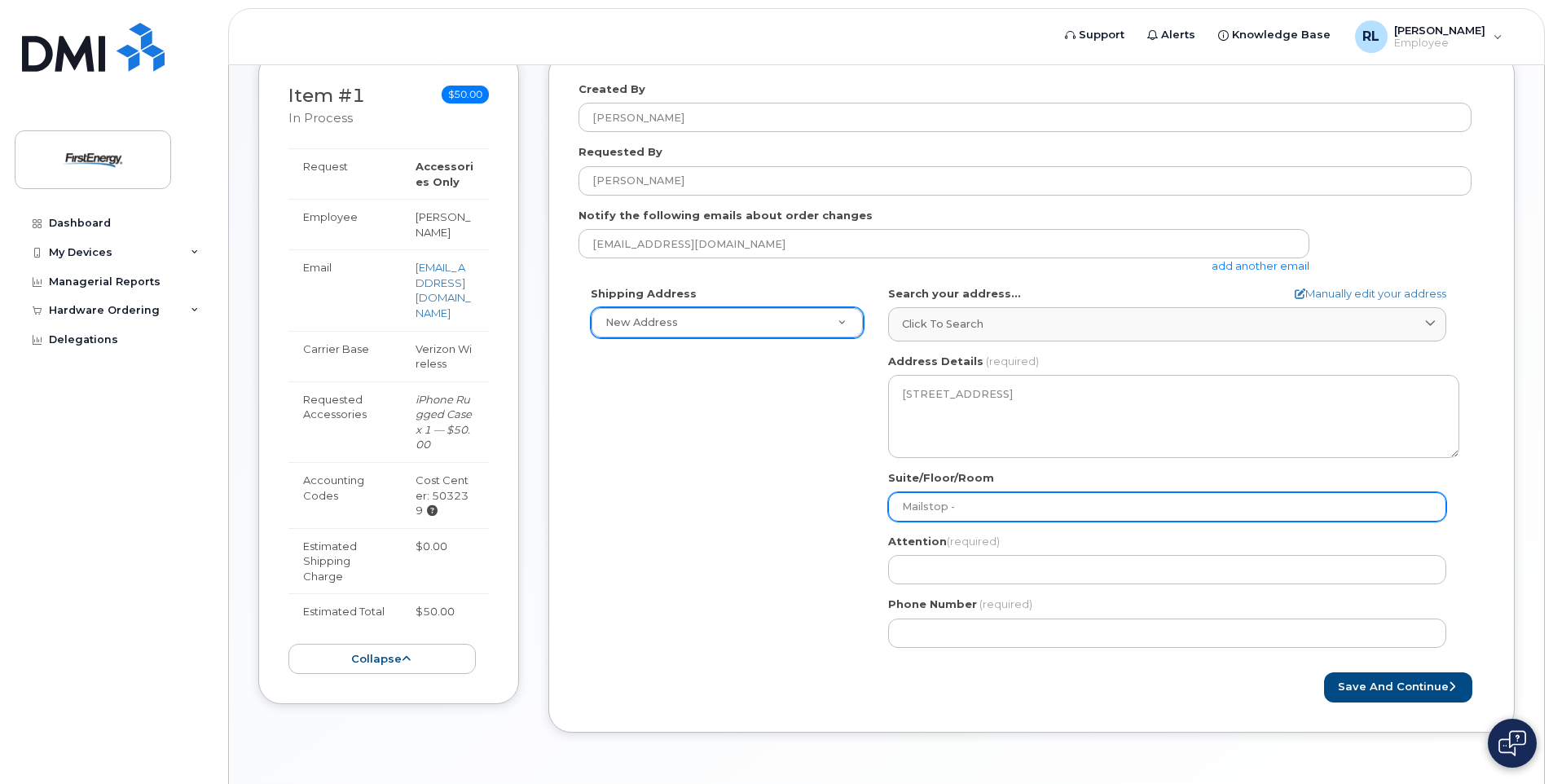
type input "Mailstop - W"
select select
type input "Mailstop - WV"
select select
type input "Mailstop - WV-"
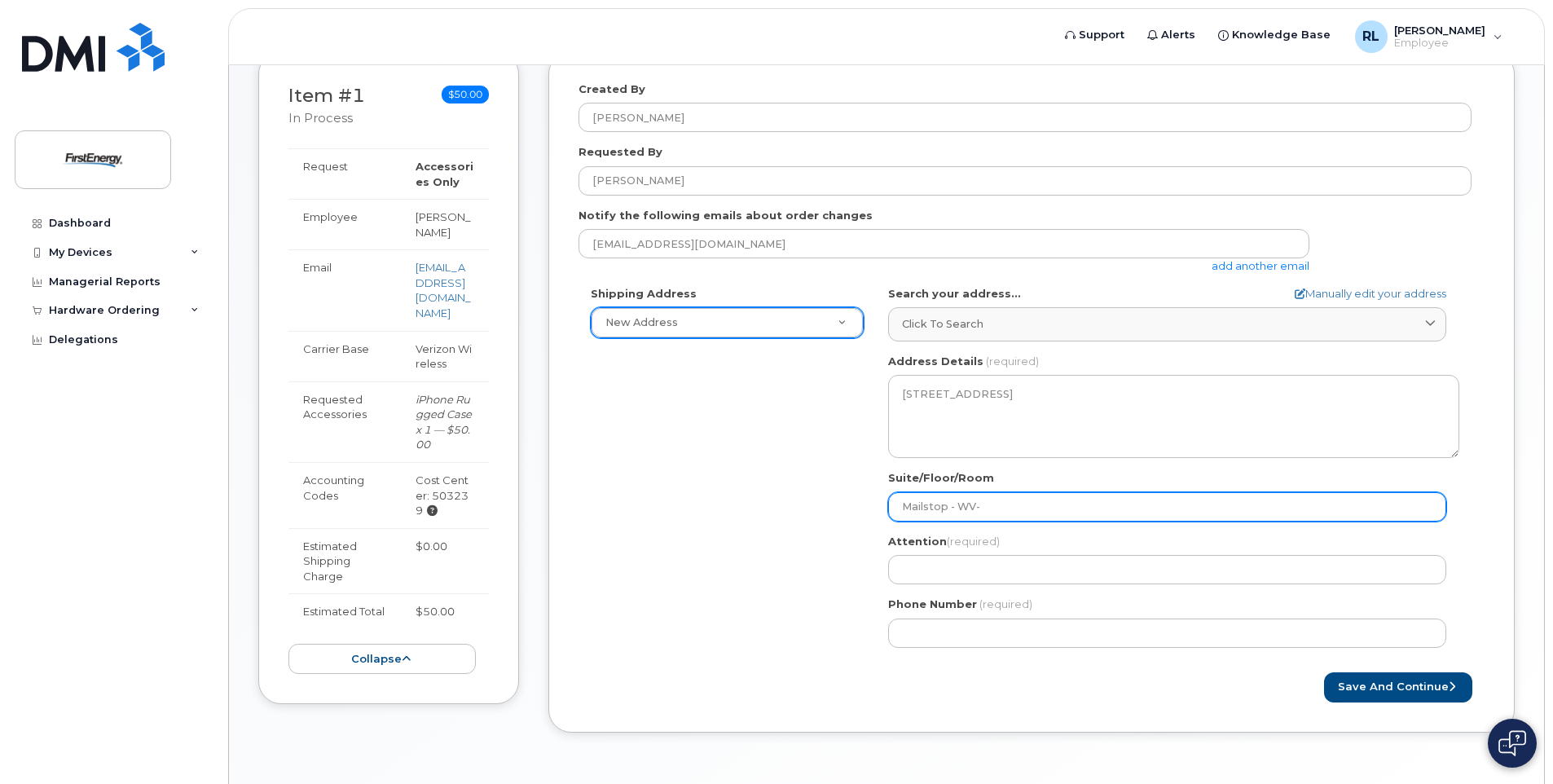
select select
type input "Mailstop - WV-M"
select select
type input "Mailstop - WV-MP"
select select
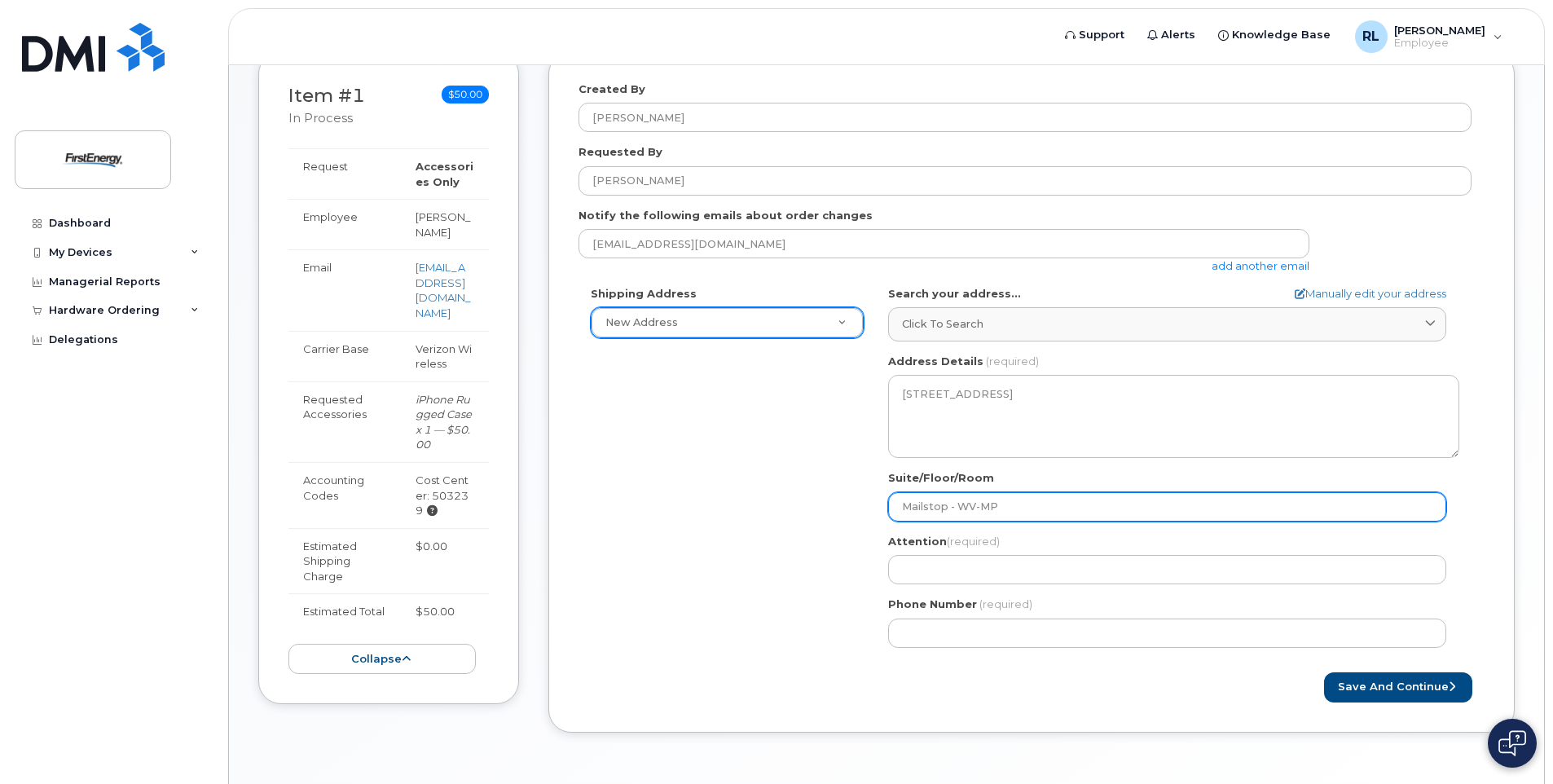
type input "Mailstop - WVMP"
select select
type input "Mailstop - WV_MP"
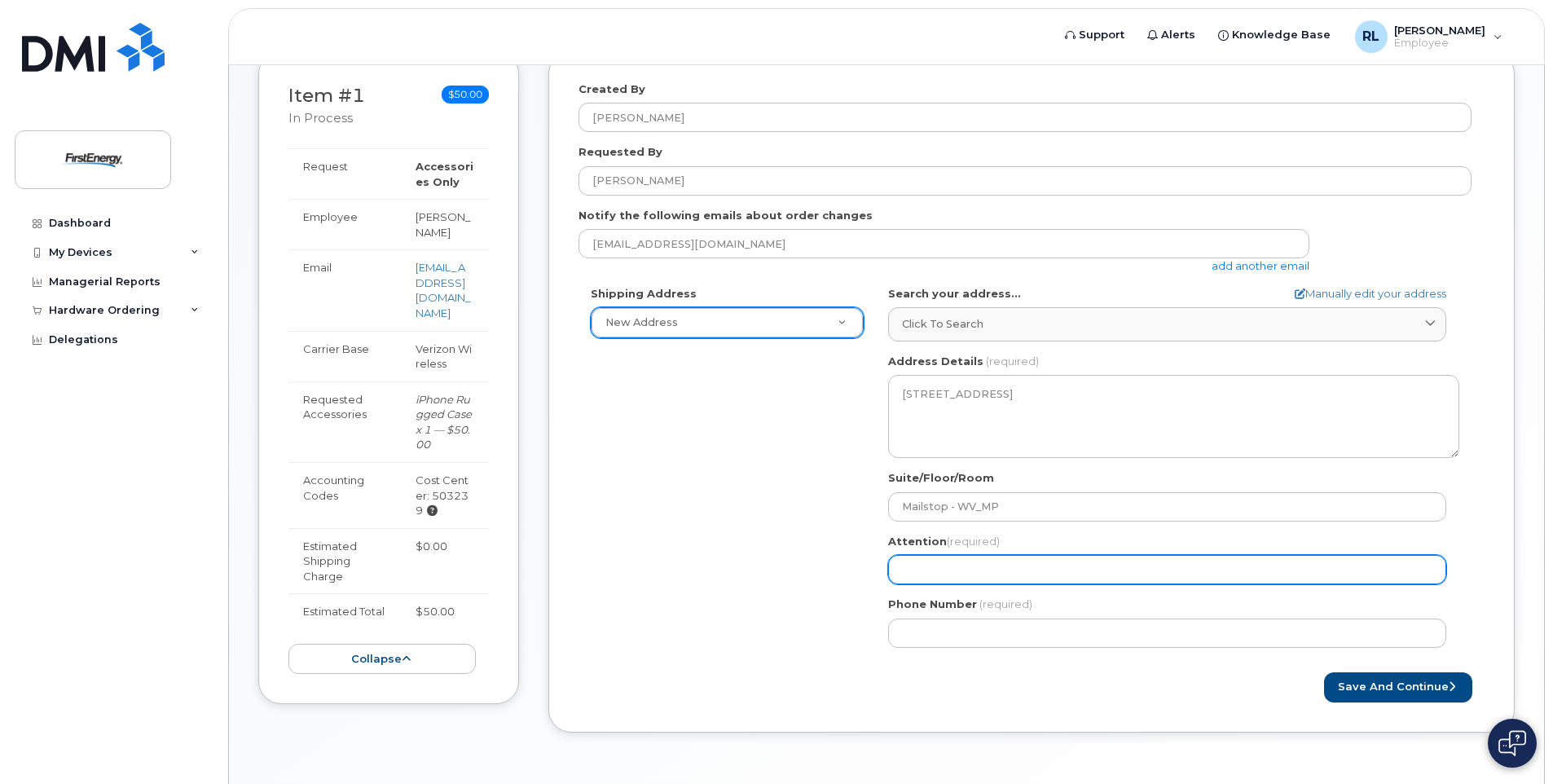
click at [923, 566] on input "Attention (required)" at bounding box center [1168, 570] width 558 height 29
type input "/"
select select
type input "/r"
select select
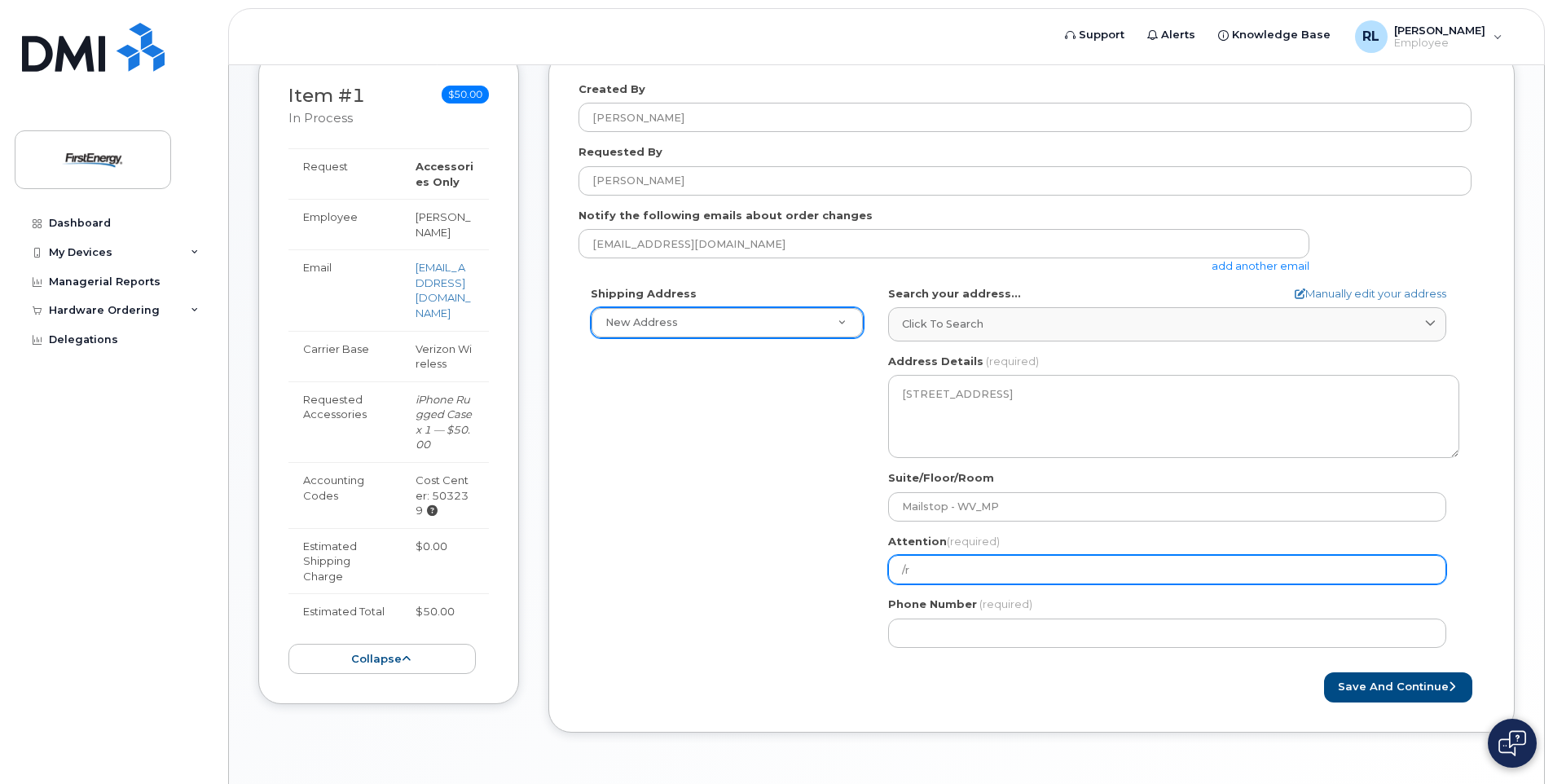
type input "/"
select select
type input "R"
select select
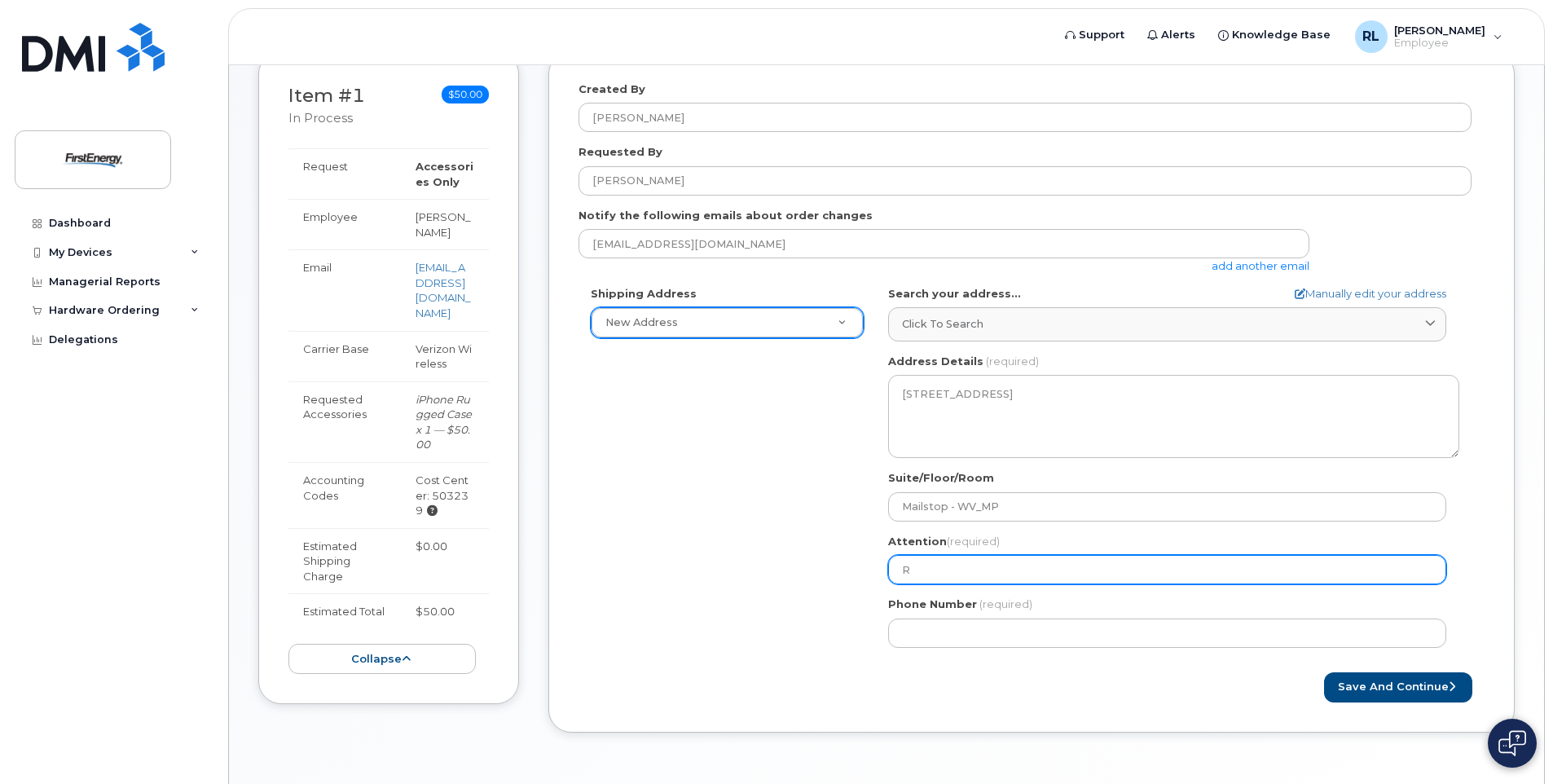
type input "Ro"
select select
type input "Rod"
select select
type input "Rodn"
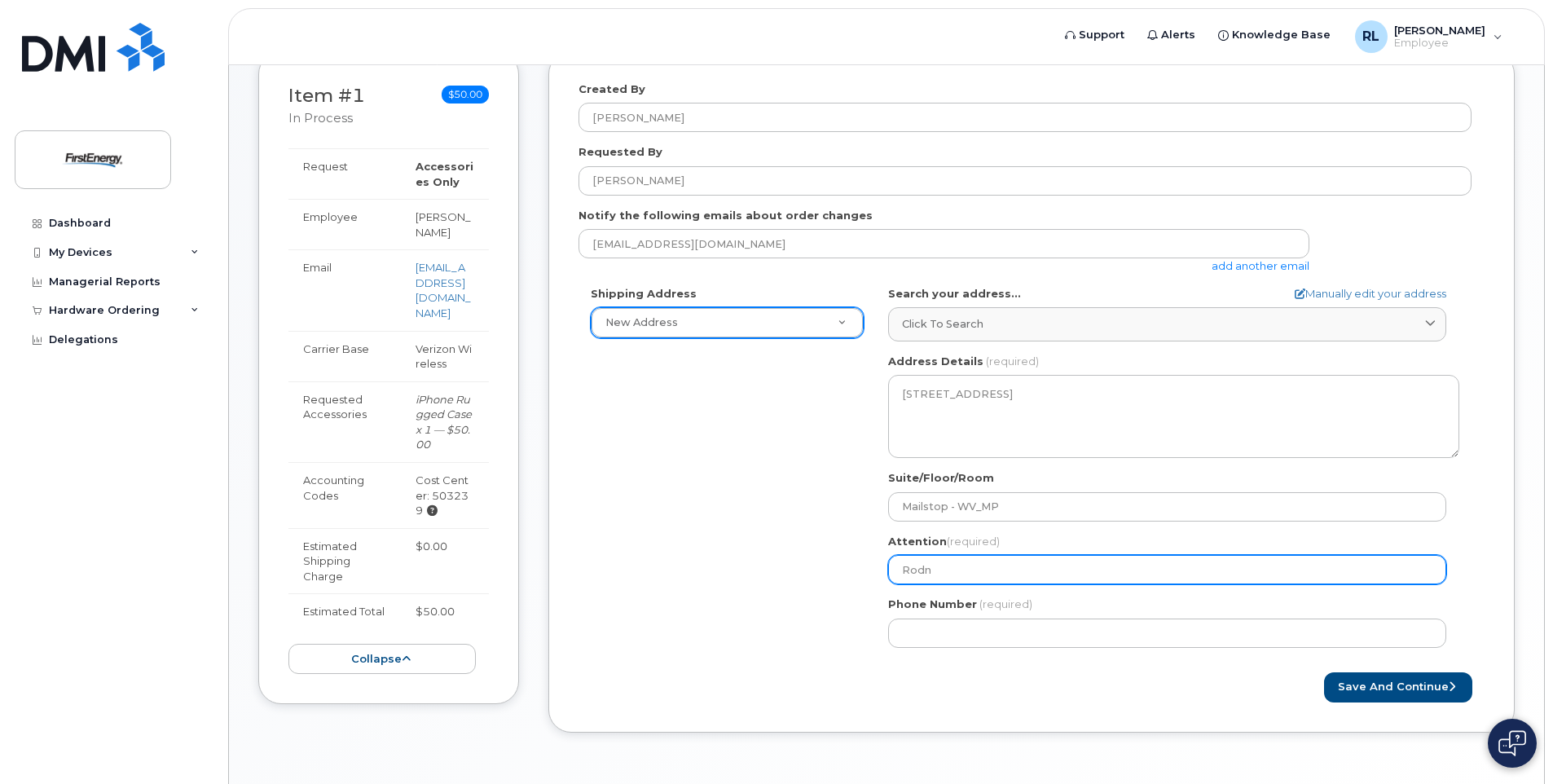
select select
type input "Rodne"
select select
type input "Rodney"
select select
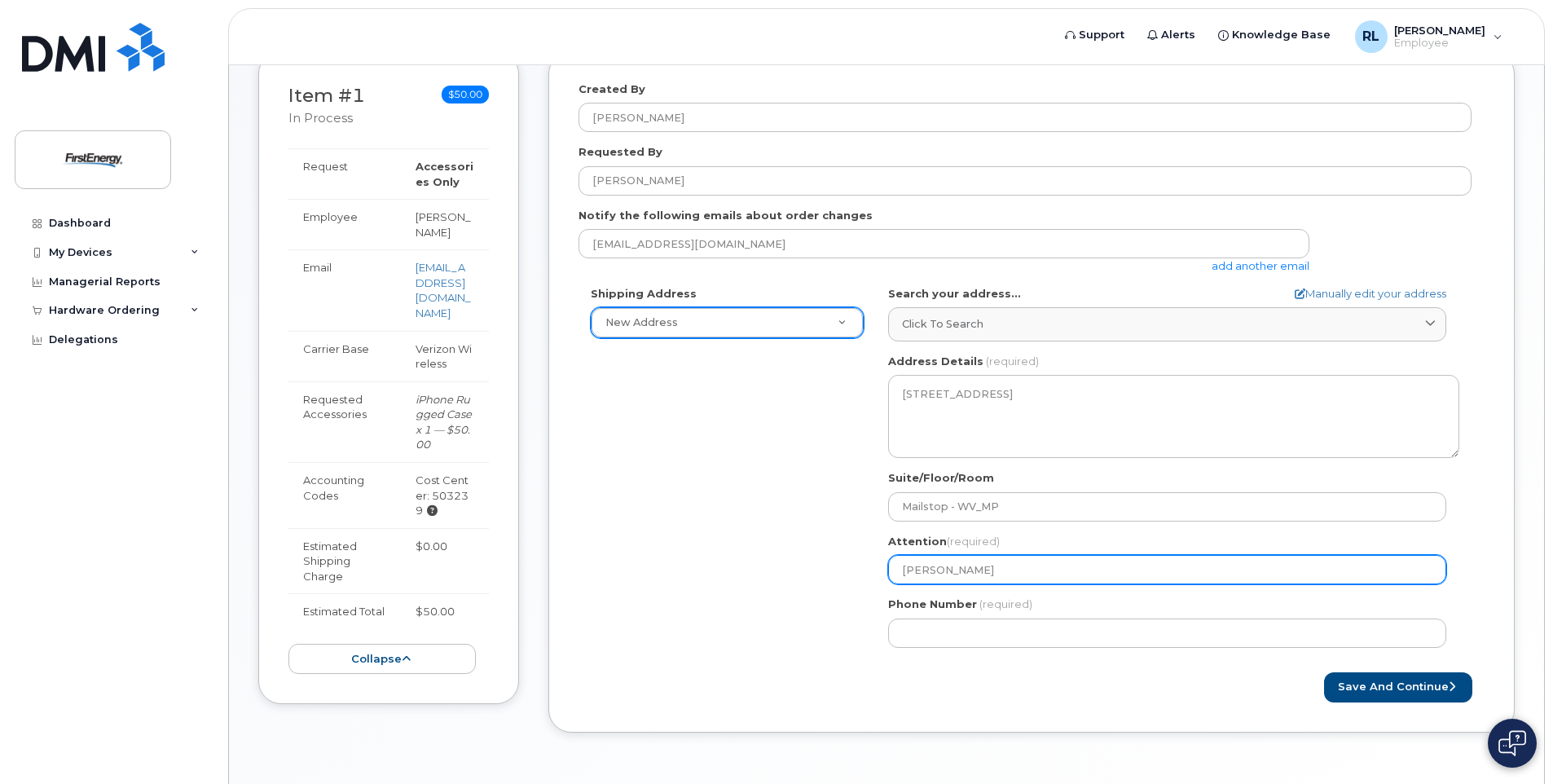
type input "Rodney L"
select select
type input "Rodney Li"
select select
type input "Rodney Lis"
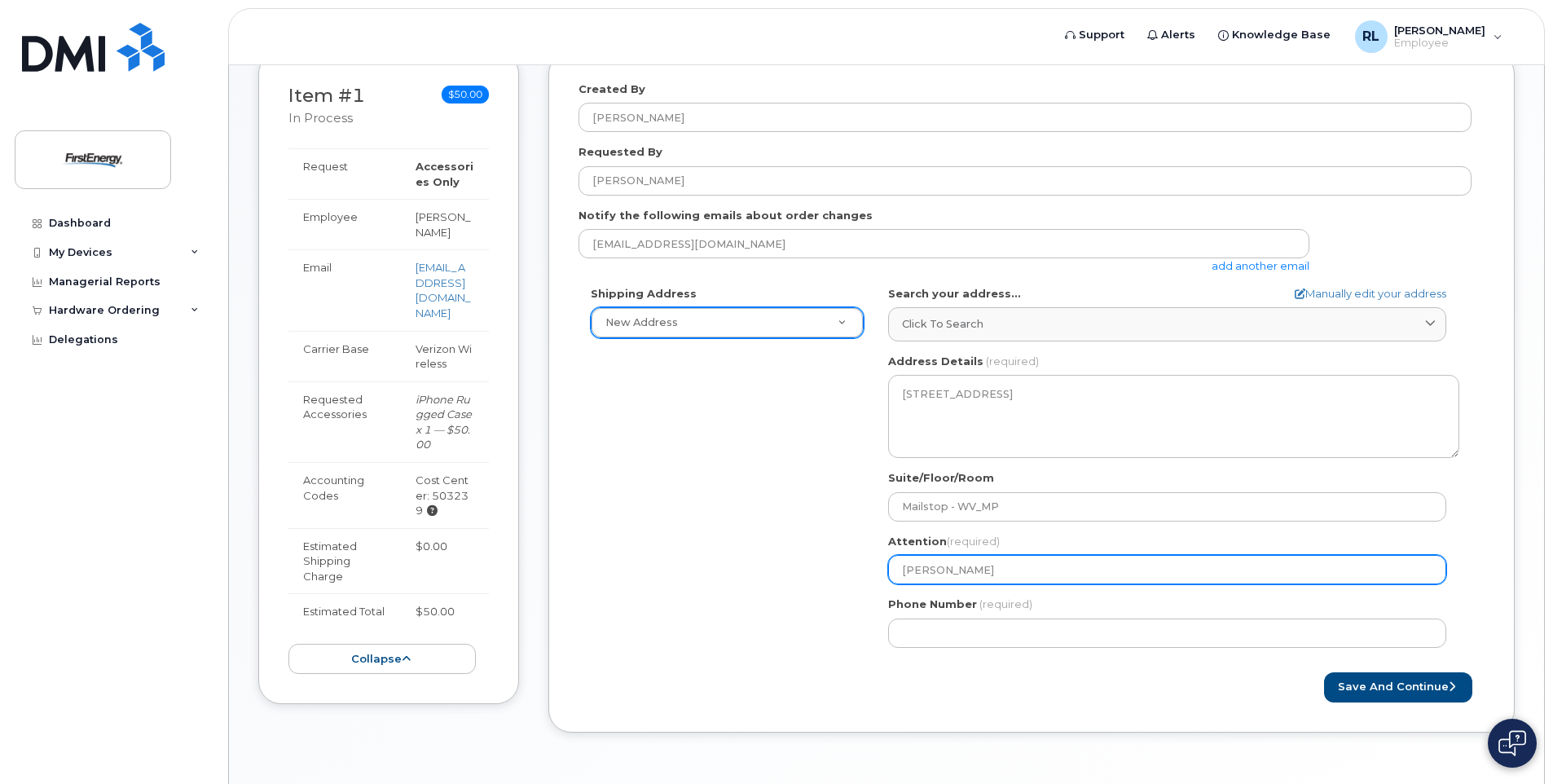
select select
type input "Rodney List"
select select
type input "Rodney Liston"
select select
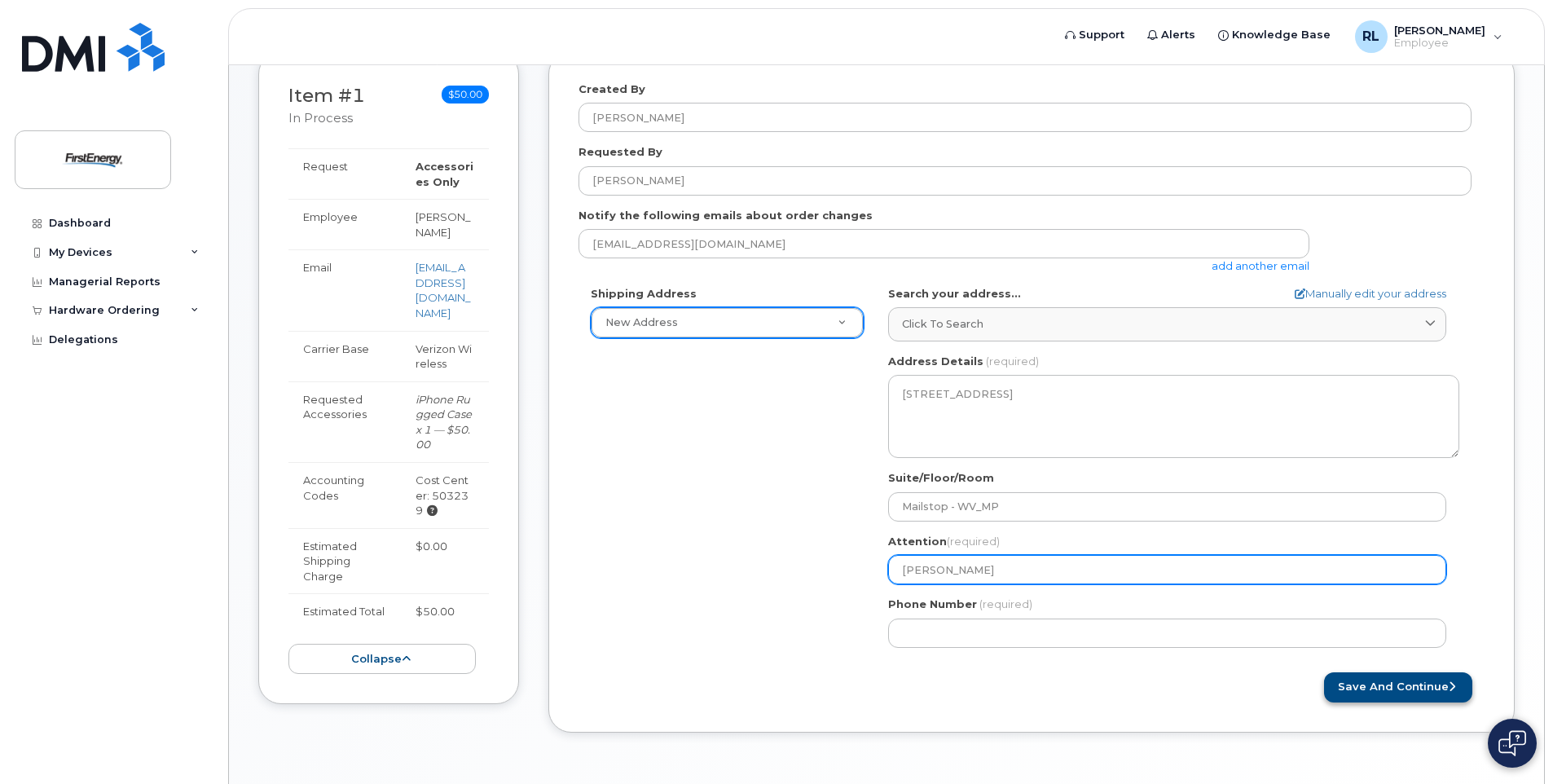
type input "Rodney Liston"
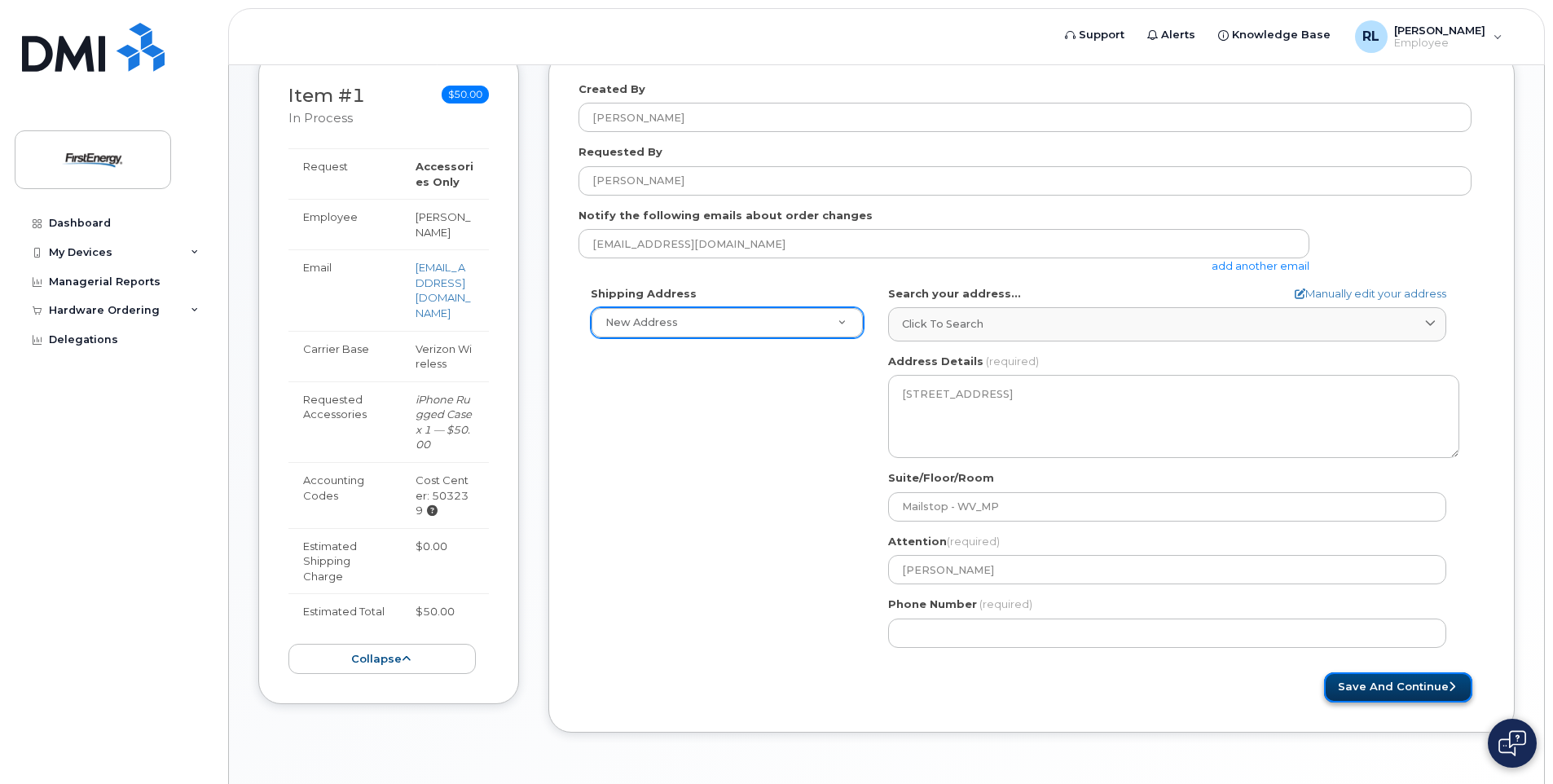
click at [1401, 685] on button "Save and Continue" at bounding box center [1398, 686] width 149 height 30
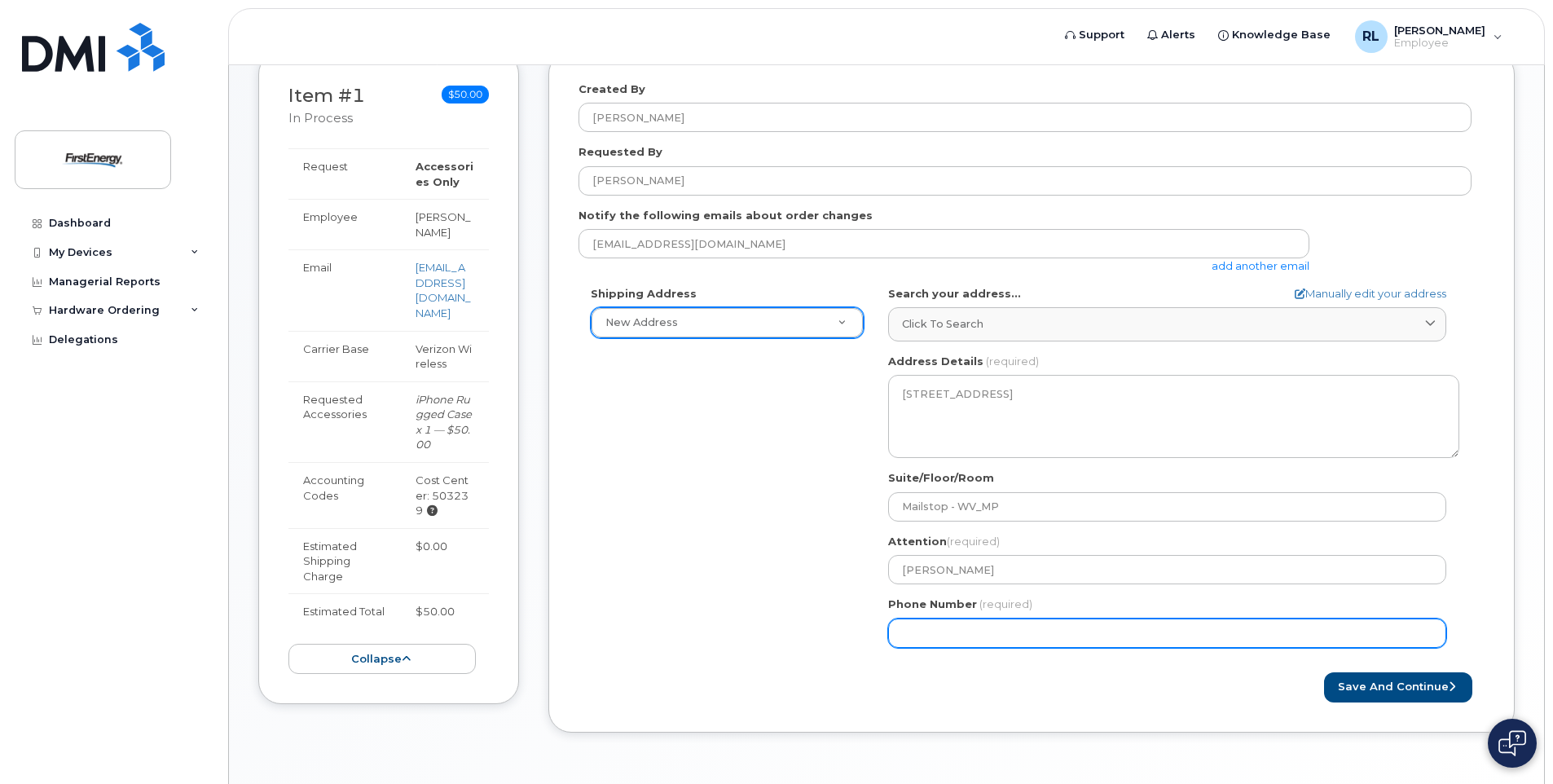
click at [911, 632] on input "Phone Number" at bounding box center [1168, 632] width 558 height 29
type input "304962810"
select select
type input "3049628103"
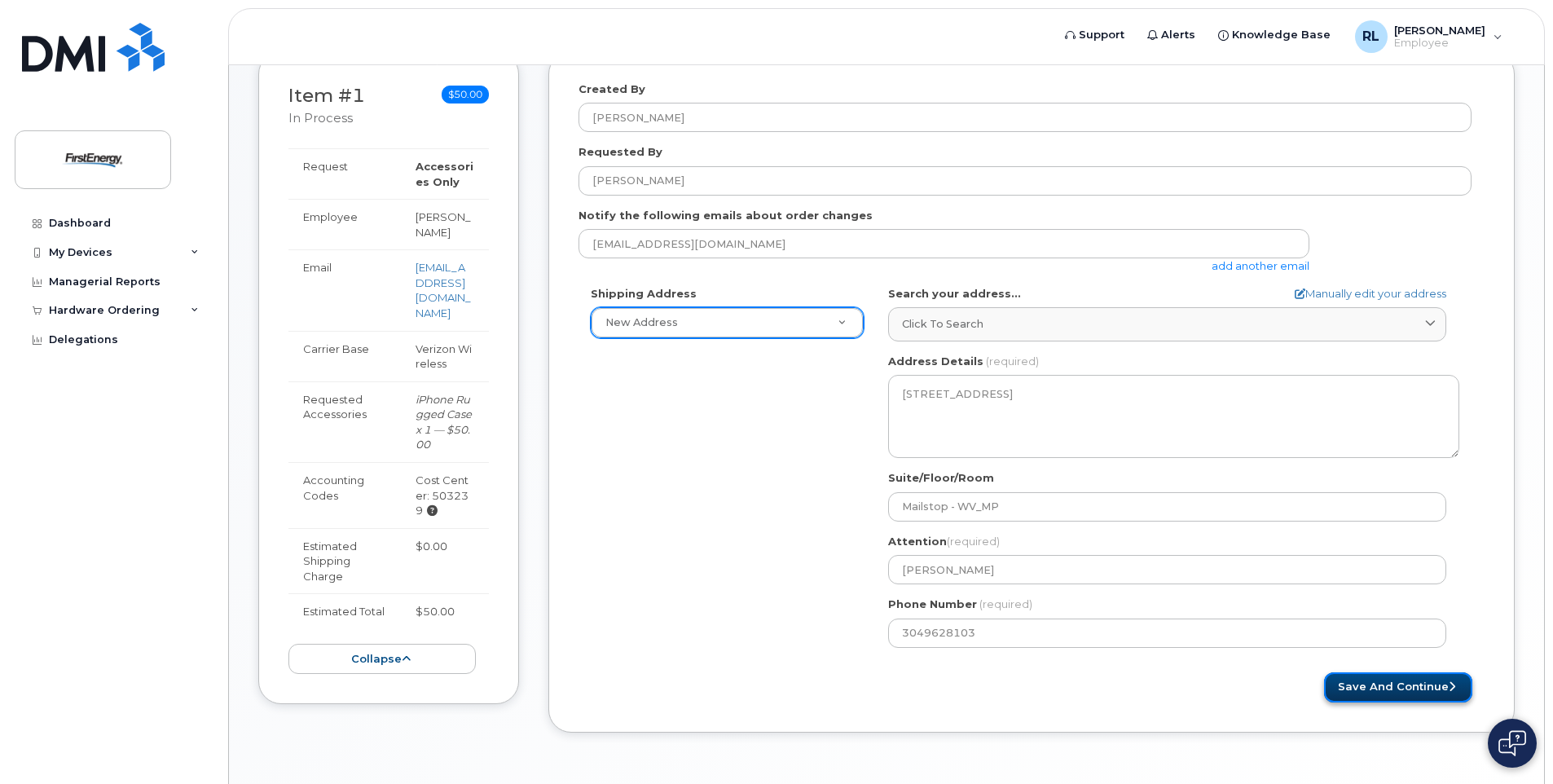
click at [1396, 692] on button "Save and Continue" at bounding box center [1398, 686] width 149 height 30
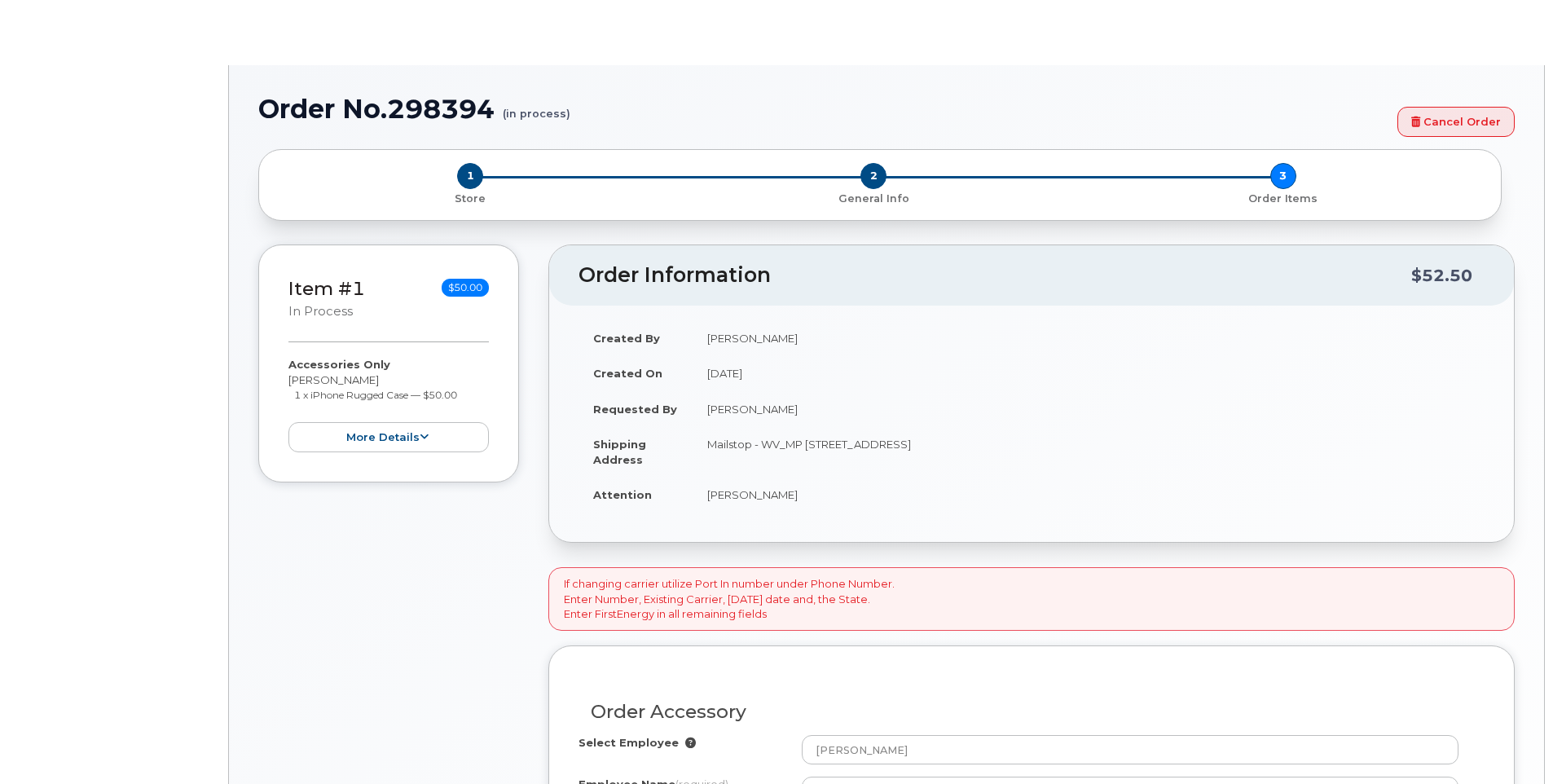
type input "2075853"
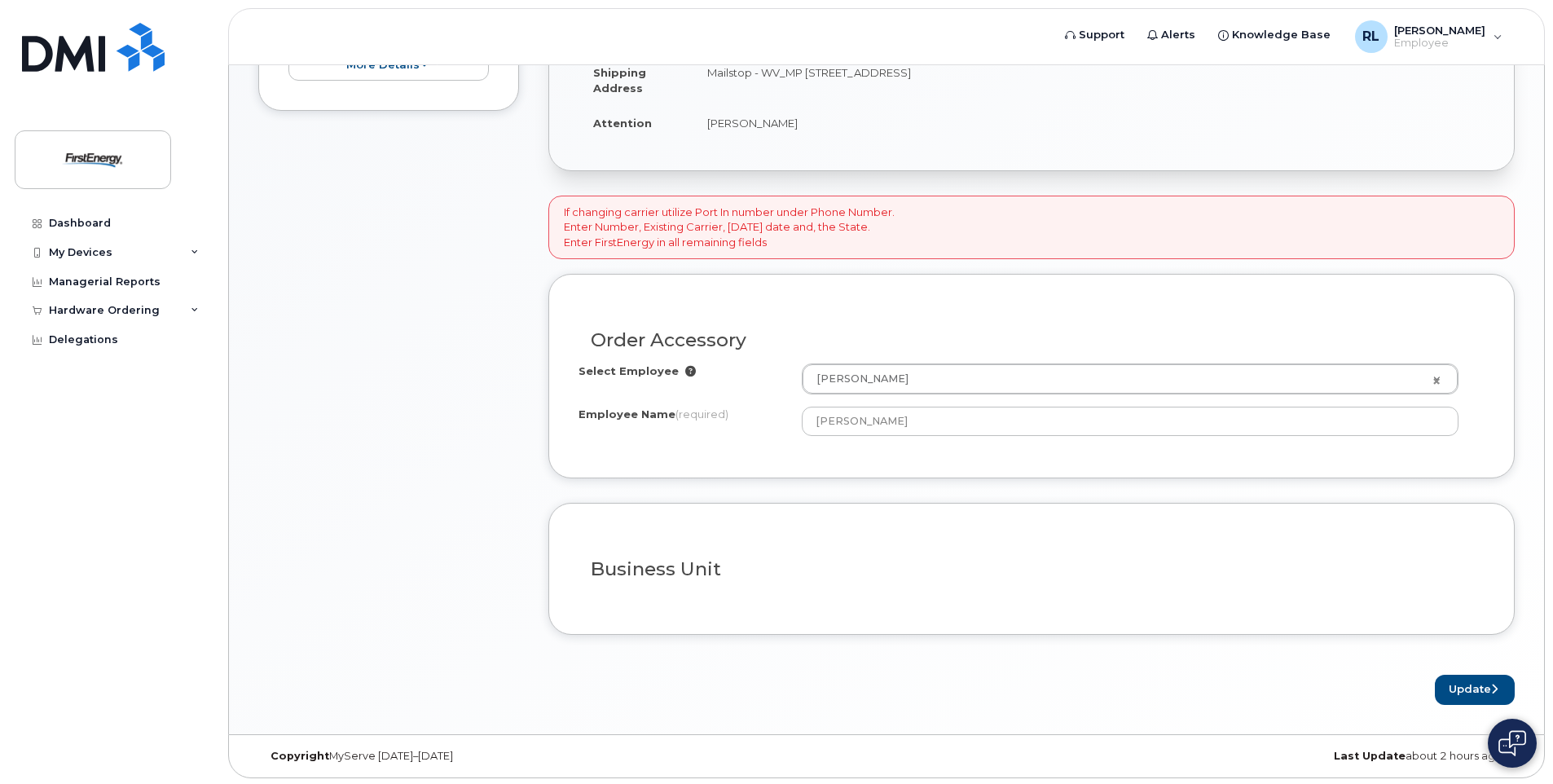
scroll to position [425, 0]
click at [1486, 690] on button "Update" at bounding box center [1475, 686] width 80 height 30
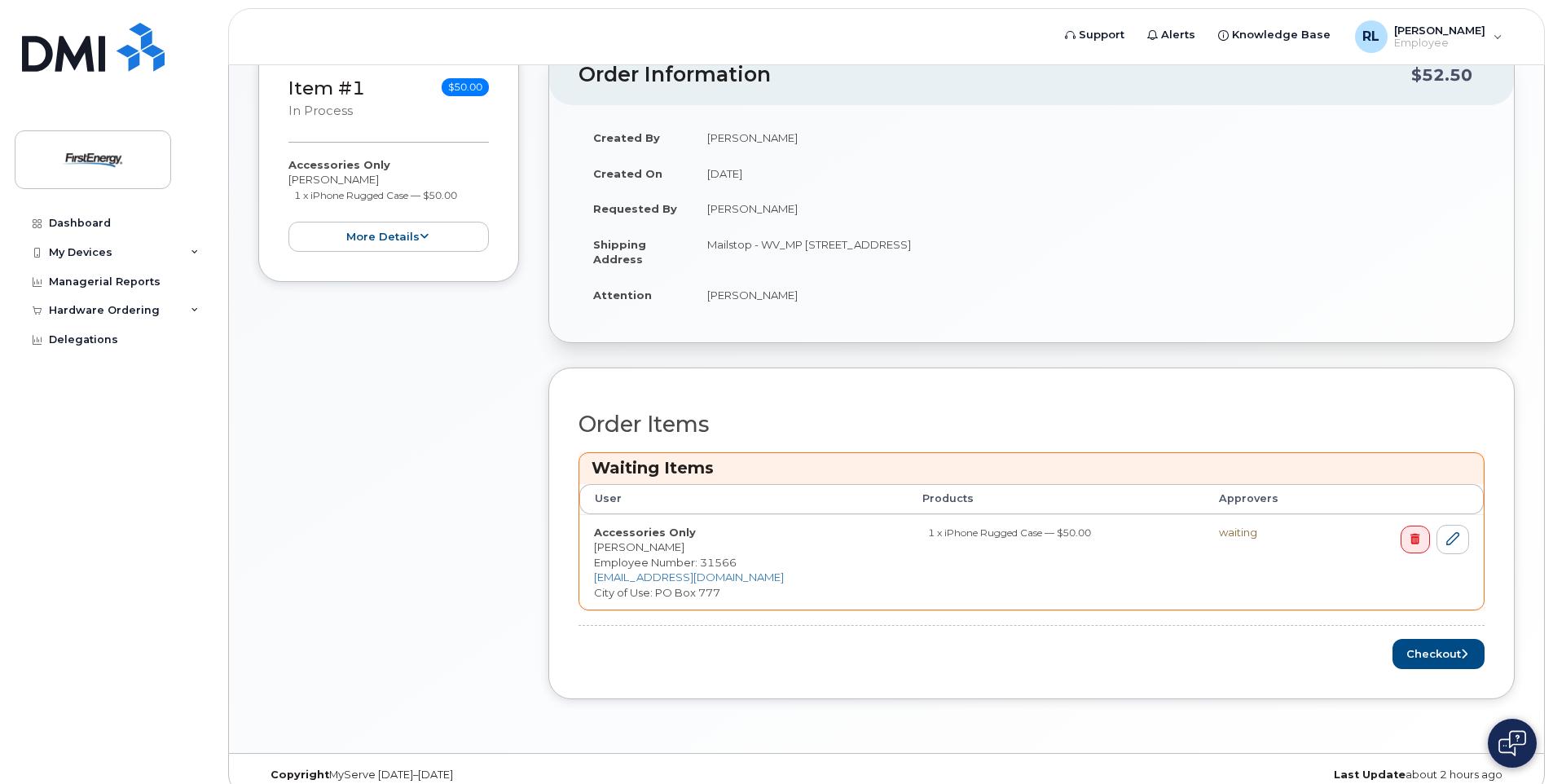
scroll to position [342, 0]
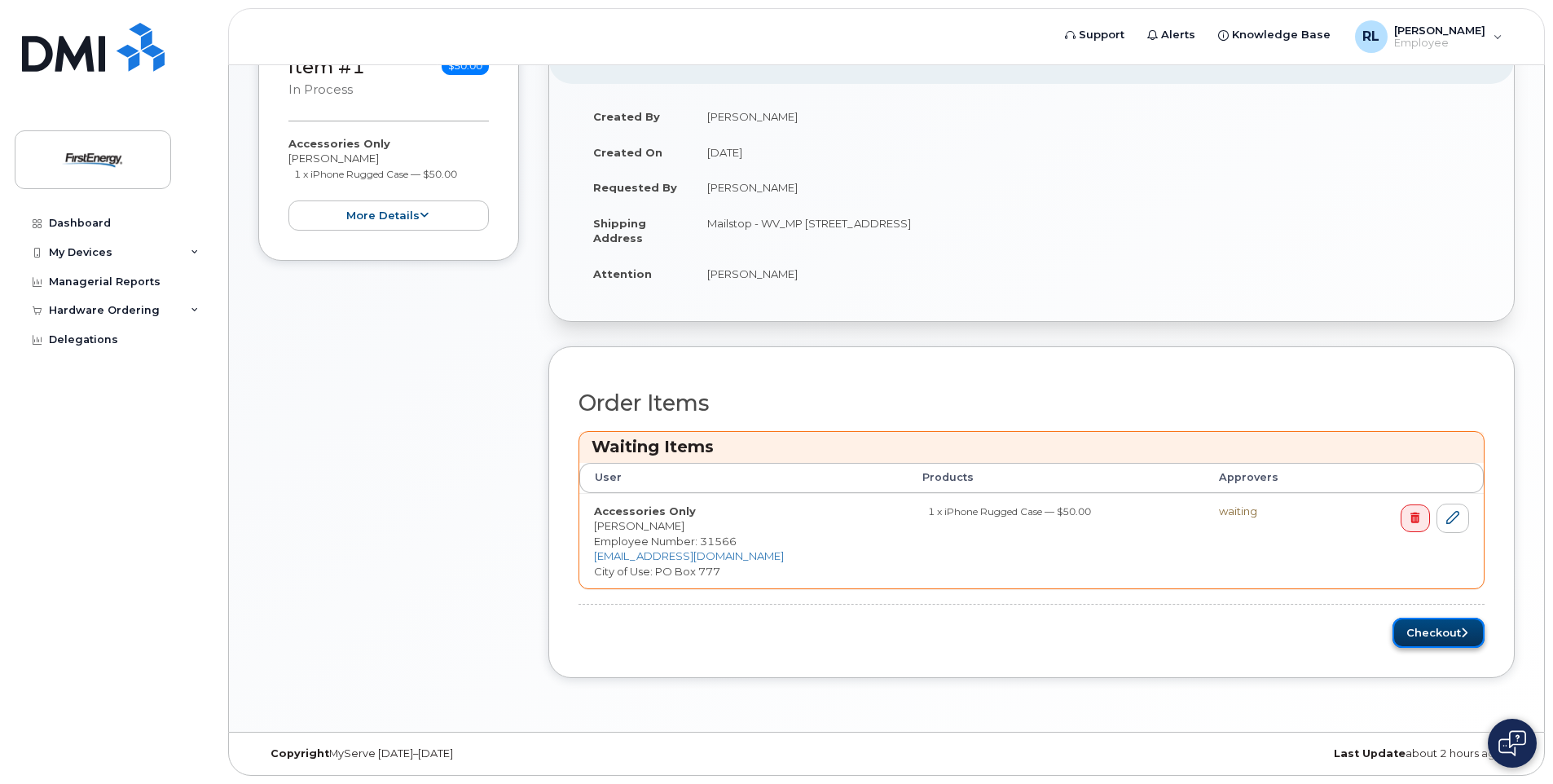
click at [1421, 635] on button "Checkout" at bounding box center [1438, 632] width 92 height 30
